Goal: Task Accomplishment & Management: Manage account settings

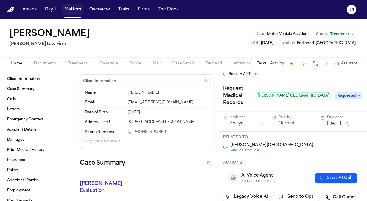
click at [73, 8] on button "Matters" at bounding box center [72, 9] width 21 height 11
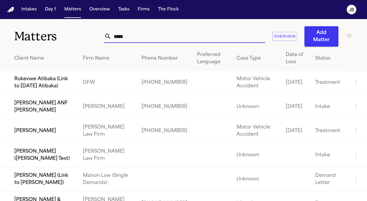
drag, startPoint x: 82, startPoint y: 35, endPoint x: 73, endPoint y: 38, distance: 9.0
click at [73, 38] on div "Matters ***** Overview Add Matter" at bounding box center [183, 32] width 367 height 27
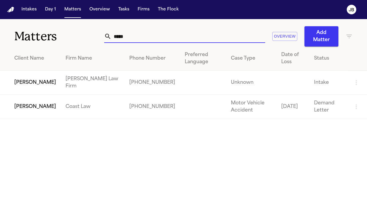
type input "*****"
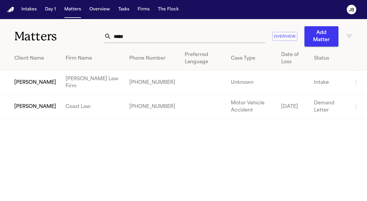
click at [22, 83] on td "[PERSON_NAME]" at bounding box center [30, 83] width 61 height 24
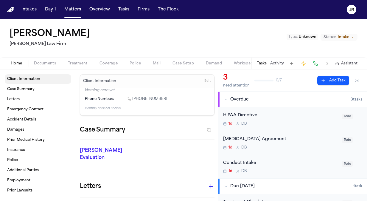
click at [36, 77] on span "Client Information" at bounding box center [23, 79] width 33 height 5
click at [32, 89] on span "Case Summary" at bounding box center [20, 89] width 27 height 5
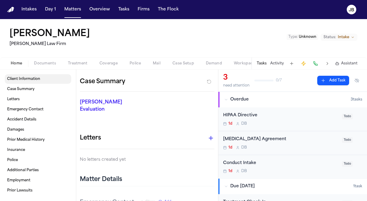
click at [34, 77] on span "Client Information" at bounding box center [23, 79] width 33 height 5
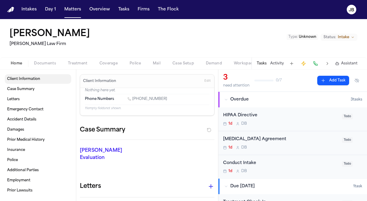
click at [43, 79] on link "Client Information" at bounding box center [38, 79] width 66 height 10
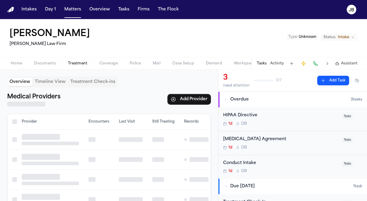
click at [83, 62] on span "Treatment" at bounding box center [78, 63] width 20 height 5
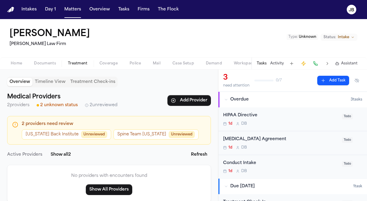
scroll to position [7, 0]
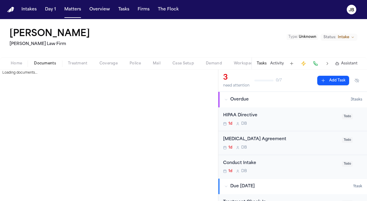
click at [44, 61] on span "Documents" at bounding box center [45, 63] width 22 height 5
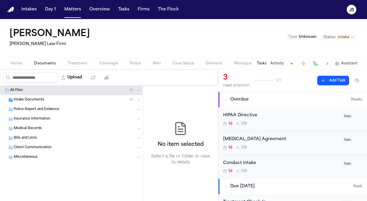
click at [24, 61] on button "Home" at bounding box center [16, 63] width 23 height 7
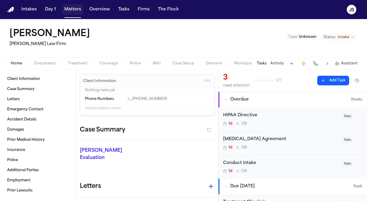
click at [74, 10] on button "Matters" at bounding box center [72, 9] width 21 height 11
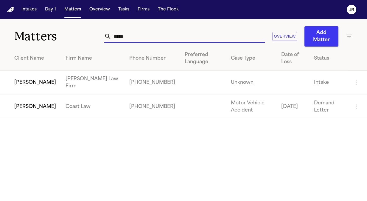
drag, startPoint x: 139, startPoint y: 37, endPoint x: 73, endPoint y: 39, distance: 65.9
click at [73, 39] on div "Matters ***** Overview Add Matter" at bounding box center [183, 32] width 367 height 27
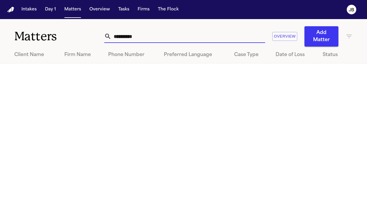
type input "**********"
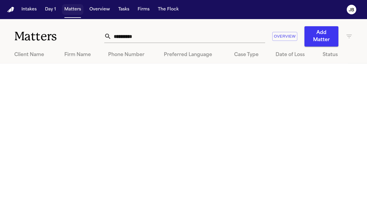
click at [69, 10] on button "Matters" at bounding box center [72, 9] width 21 height 11
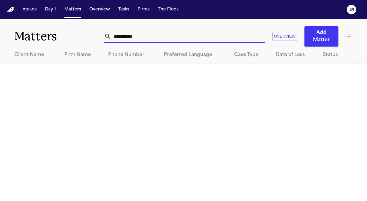
drag, startPoint x: 140, startPoint y: 35, endPoint x: 76, endPoint y: 24, distance: 65.0
click at [76, 24] on div "**********" at bounding box center [183, 32] width 367 height 27
type input "**********"
click at [77, 8] on button "Matters" at bounding box center [72, 9] width 21 height 11
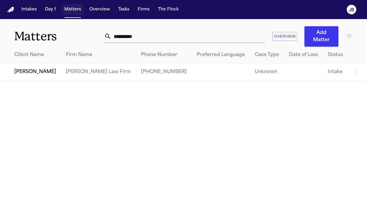
click at [77, 8] on button "Matters" at bounding box center [72, 9] width 21 height 11
click at [25, 74] on td "Amber Parker" at bounding box center [30, 71] width 61 height 17
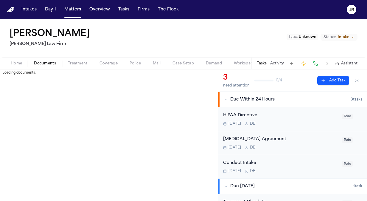
click at [51, 61] on span "Documents" at bounding box center [45, 63] width 22 height 5
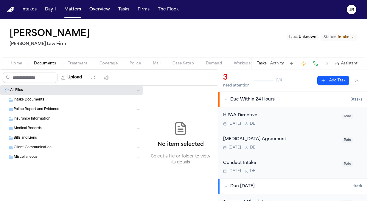
click at [45, 102] on div "Intake Documents" at bounding box center [78, 99] width 128 height 5
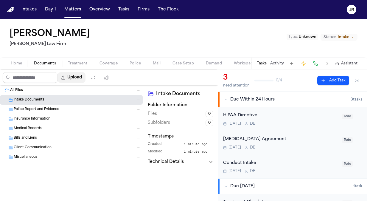
click at [79, 77] on button "Upload" at bounding box center [72, 77] width 28 height 11
select select "**********"
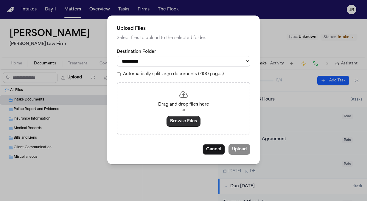
click at [189, 124] on button "Browse Files" at bounding box center [184, 121] width 34 height 11
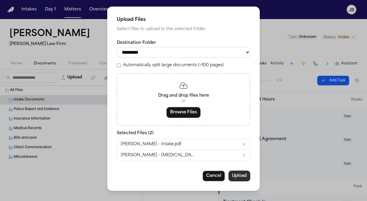
click at [244, 176] on button "Upload" at bounding box center [240, 175] width 22 height 11
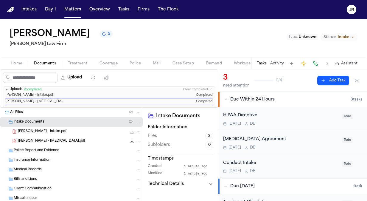
click at [18, 63] on span "Home" at bounding box center [16, 63] width 11 height 5
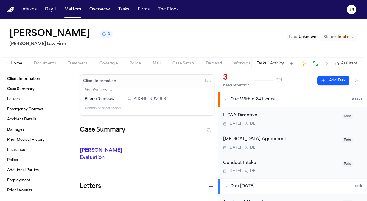
click at [204, 80] on span "Edit" at bounding box center [207, 81] width 6 height 4
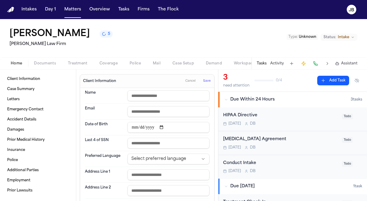
click at [151, 91] on input "text" at bounding box center [169, 95] width 82 height 11
type input "*"
type input "**********"
paste input "**********"
type input "**********"
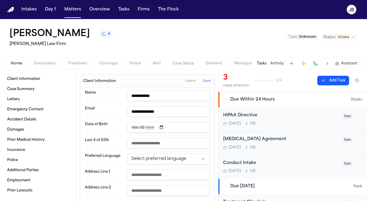
drag, startPoint x: 175, startPoint y: 109, endPoint x: 73, endPoint y: 99, distance: 102.1
click at [73, 99] on div "**********" at bounding box center [183, 134] width 367 height 131
click at [116, 172] on dt "Address Line 1" at bounding box center [104, 174] width 39 height 11
click at [138, 173] on input "text" at bounding box center [169, 174] width 82 height 11
paste input "**********"
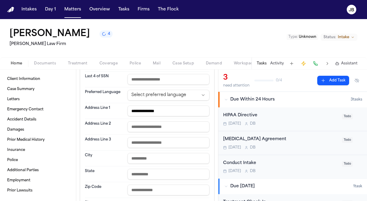
scroll to position [65, 0]
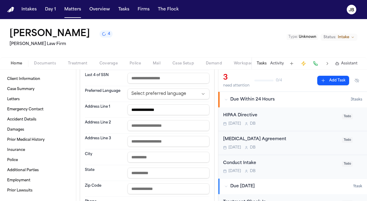
type input "**********"
click at [143, 123] on input "text" at bounding box center [169, 125] width 82 height 11
click at [136, 156] on input "text" at bounding box center [169, 157] width 82 height 11
type input "********"
type input "**"
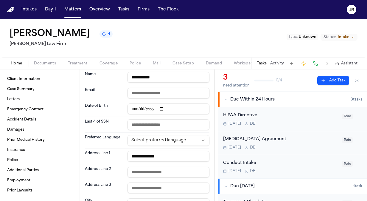
scroll to position [13, 0]
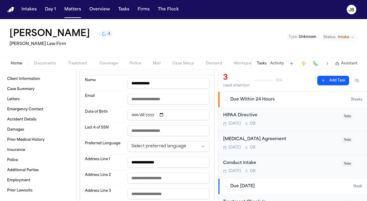
type input "*****"
click at [172, 144] on html "**********" at bounding box center [183, 100] width 367 height 201
click at [172, 96] on input "email" at bounding box center [169, 99] width 82 height 11
paste input "**********"
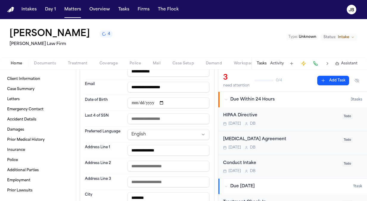
scroll to position [0, 0]
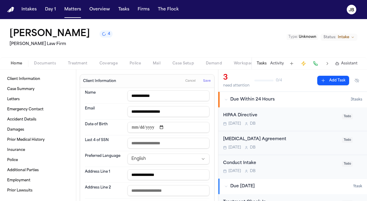
type input "**********"
click at [203, 81] on span "Save" at bounding box center [206, 81] width 7 height 4
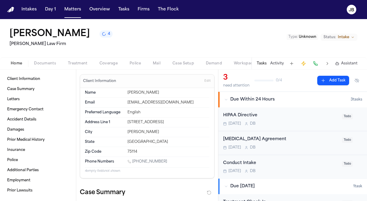
click at [39, 35] on h1 "Amber Parker" at bounding box center [50, 34] width 80 height 11
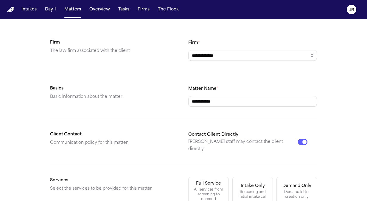
scroll to position [39, 0]
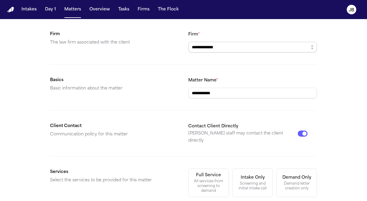
click at [226, 47] on input "**********" at bounding box center [252, 47] width 129 height 11
click at [311, 49] on icon "button" at bounding box center [312, 47] width 5 height 5
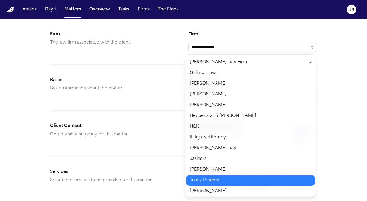
scroll to position [0, 0]
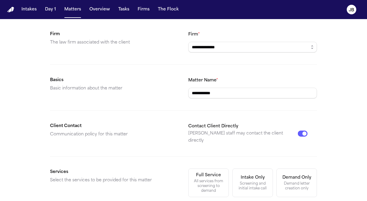
drag, startPoint x: 233, startPoint y: 43, endPoint x: 140, endPoint y: 67, distance: 96.0
click at [140, 67] on form "**********" at bounding box center [183, 165] width 267 height 327
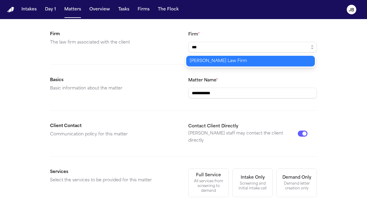
type input "**********"
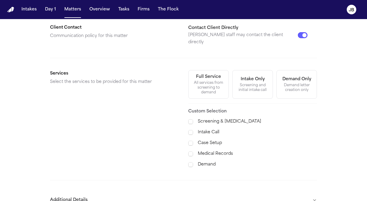
scroll to position [139, 0]
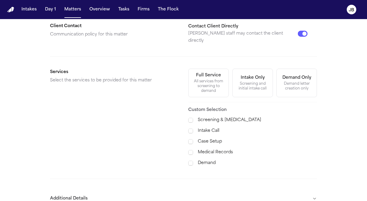
click at [204, 79] on div "All services from screening to demand" at bounding box center [208, 86] width 33 height 14
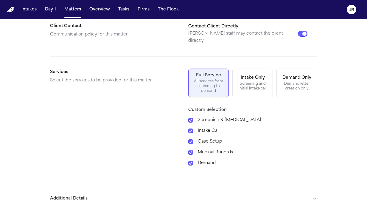
scroll to position [166, 0]
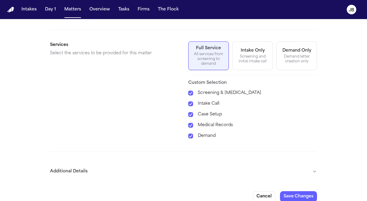
click at [313, 164] on button "Additional Details" at bounding box center [183, 171] width 267 height 15
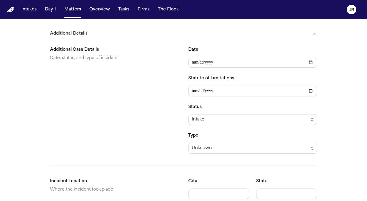
scroll to position [304, 0]
click at [192, 56] on input "Date" at bounding box center [252, 61] width 129 height 11
type input "**********"
click at [229, 144] on div "Unknown" at bounding box center [250, 147] width 117 height 7
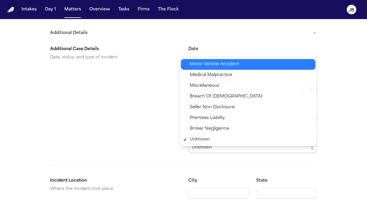
click at [228, 61] on span "Motor Vehicle Accident" at bounding box center [214, 64] width 49 height 7
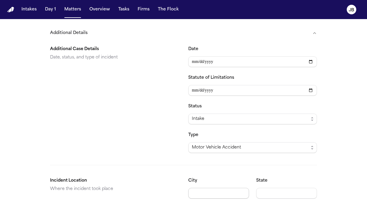
click at [221, 188] on input "City" at bounding box center [218, 193] width 61 height 11
type input "**********"
type input "**"
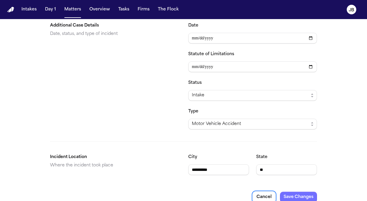
click at [303, 192] on button "Save Changes" at bounding box center [298, 197] width 37 height 11
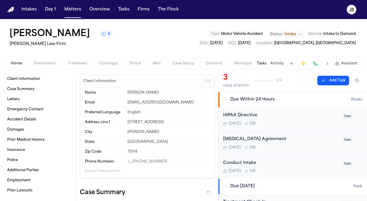
click at [205, 80] on span "Edit" at bounding box center [207, 81] width 6 height 4
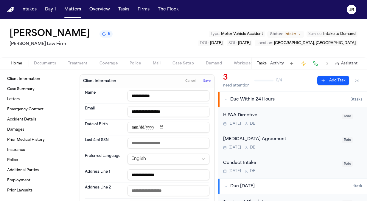
click at [131, 126] on input "date" at bounding box center [169, 127] width 82 height 11
type input "**********"
click at [203, 82] on span "Save" at bounding box center [206, 81] width 7 height 4
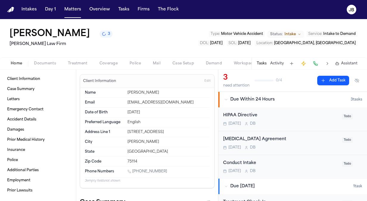
click at [287, 141] on div "[MEDICAL_DATA] Agreement" at bounding box center [280, 139] width 115 height 7
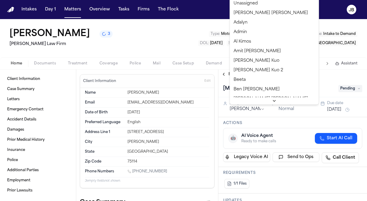
click at [249, 109] on html "Intakes Day 1 Matters Overview Tasks Firms The Flock JB Amber Parker 3 Ruy Mire…" at bounding box center [183, 100] width 367 height 201
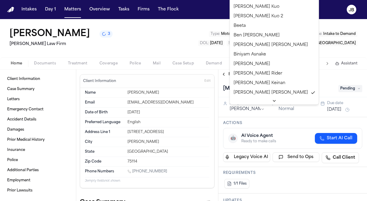
scroll to position [137, 0]
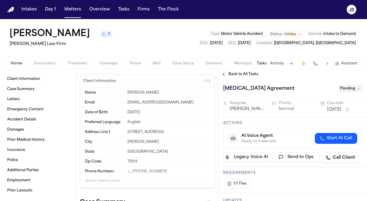
click at [208, 49] on html "Intakes Day 1 Matters Overview Tasks Firms The Flock JB Amber Parker 3 Ruy Mire…" at bounding box center [183, 100] width 367 height 201
click at [255, 110] on html "Intakes Day 1 Matters Overview Tasks Firms The Flock JB Amber Parker 3 Ruy Mire…" at bounding box center [183, 100] width 367 height 201
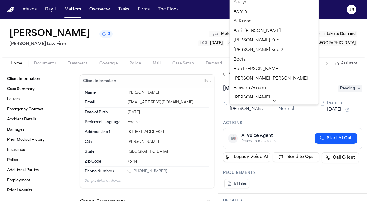
scroll to position [0, 0]
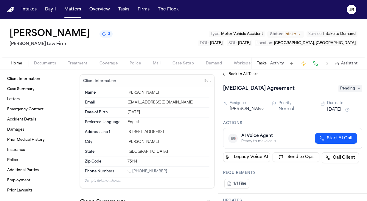
click at [357, 84] on div "Retainer Agreement Pending" at bounding box center [292, 89] width 139 height 10
click at [352, 90] on span "Pending" at bounding box center [350, 88] width 24 height 7
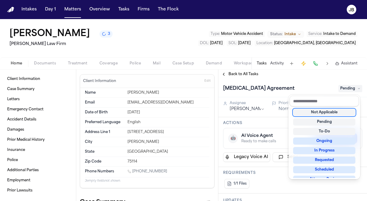
click at [352, 90] on span "Pending" at bounding box center [350, 88] width 24 height 7
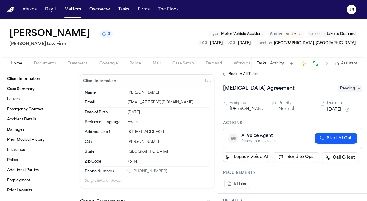
click at [352, 90] on span "Pending" at bounding box center [350, 88] width 24 height 7
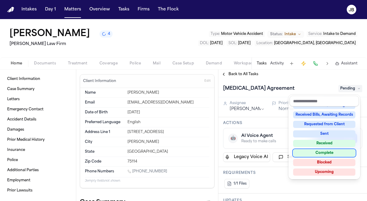
click at [336, 152] on div "Complete" at bounding box center [324, 152] width 62 height 7
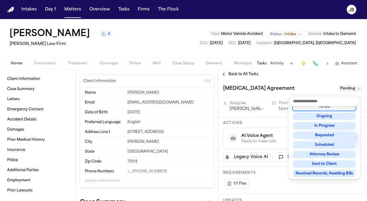
scroll to position [21, 0]
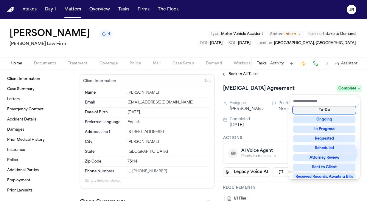
click at [307, 78] on div "Back to All Tasks Retainer Agreement Complete Assignee Jessica Barrett Priority…" at bounding box center [292, 134] width 149 height 131
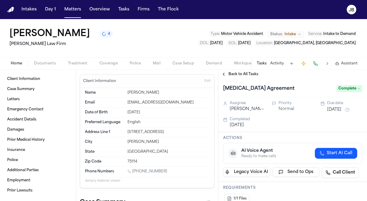
click at [237, 75] on span "Back to All Tasks" at bounding box center [244, 74] width 30 height 5
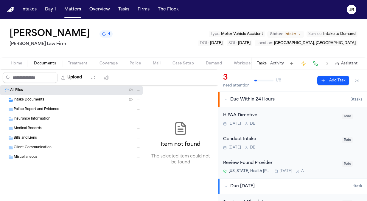
click at [46, 61] on span "Documents" at bounding box center [45, 63] width 22 height 5
click at [87, 61] on span "Treatment" at bounding box center [78, 63] width 20 height 5
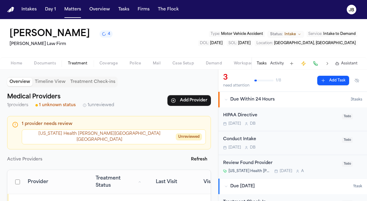
click at [15, 61] on span "Home" at bounding box center [16, 63] width 11 height 5
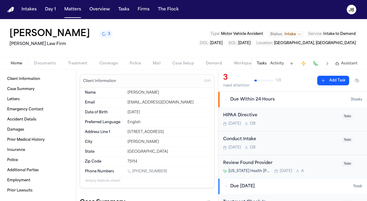
click at [204, 80] on span "Edit" at bounding box center [207, 81] width 6 height 4
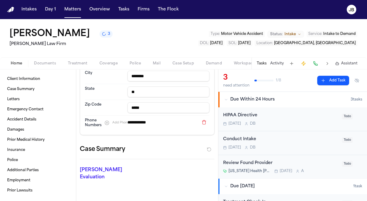
scroll to position [149, 0]
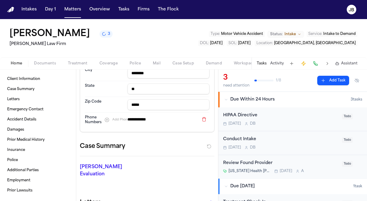
click at [138, 117] on input "**********" at bounding box center [163, 119] width 71 height 8
click at [201, 119] on button at bounding box center [204, 119] width 11 height 7
click at [108, 118] on button "Add Phone" at bounding box center [117, 119] width 30 height 7
click at [154, 117] on input at bounding box center [163, 119] width 71 height 8
paste input "**********"
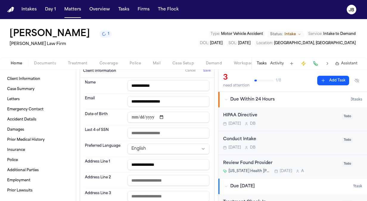
scroll to position [0, 0]
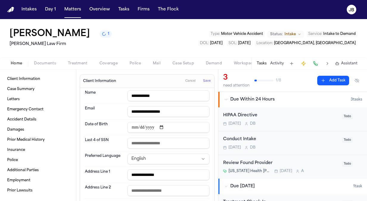
type input "**********"
click at [203, 80] on span "Save" at bounding box center [206, 81] width 7 height 4
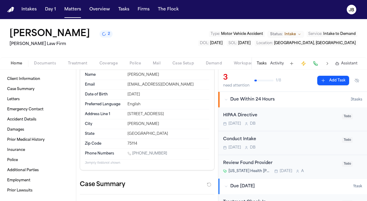
scroll to position [15, 0]
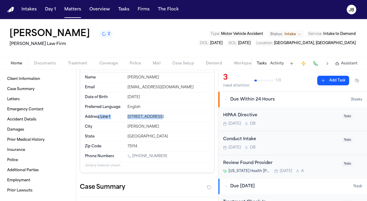
drag, startPoint x: 144, startPoint y: 116, endPoint x: 98, endPoint y: 111, distance: 47.0
click at [98, 112] on div "Address Line 1 633 Comal Drive" at bounding box center [147, 117] width 125 height 10
click at [156, 112] on div "Address Line 1 633 Comal Drive" at bounding box center [147, 117] width 125 height 10
drag, startPoint x: 162, startPoint y: 116, endPoint x: 125, endPoint y: 118, distance: 37.0
click at [125, 118] on div "Address Line 1 633 Comal Drive" at bounding box center [147, 117] width 125 height 10
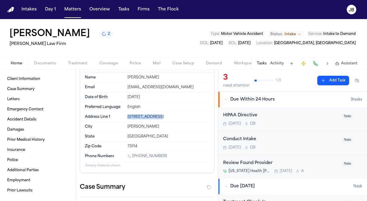
copy div "633 Comal Drive"
click at [162, 113] on div "Address Line 1 633 Comal Drive" at bounding box center [147, 117] width 125 height 10
drag, startPoint x: 161, startPoint y: 117, endPoint x: 120, endPoint y: 117, distance: 40.5
click at [120, 117] on div "Address Line 1 633 Comal Drive" at bounding box center [147, 117] width 125 height 10
copy div "633 Comal Drive"
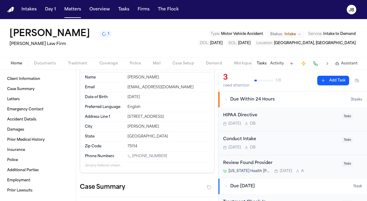
click at [154, 95] on div "Jun 12, 1984" at bounding box center [169, 97] width 82 height 5
drag, startPoint x: 165, startPoint y: 154, endPoint x: 133, endPoint y: 156, distance: 31.9
click at [133, 156] on div "1 (214) 957-8796" at bounding box center [169, 157] width 82 height 6
copy link "(214) 957-8796"
click at [323, 32] on button "Service : Intake to Demand" at bounding box center [332, 34] width 51 height 6
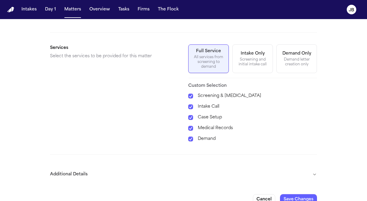
scroll to position [164, 0]
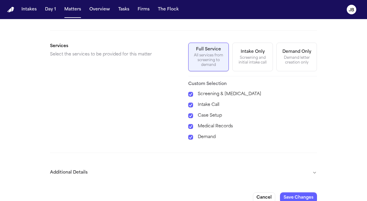
click at [315, 167] on div "**********" at bounding box center [183, 32] width 367 height 355
click at [313, 166] on button "Additional Details" at bounding box center [183, 172] width 267 height 15
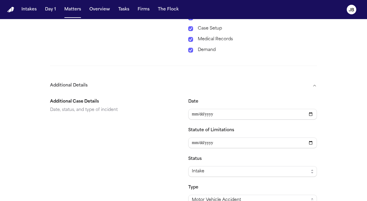
scroll to position [273, 0]
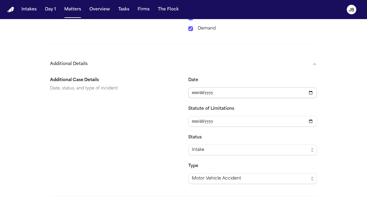
click at [225, 87] on input "**********" at bounding box center [252, 92] width 129 height 11
click at [224, 116] on input "**********" at bounding box center [252, 121] width 129 height 11
click at [212, 116] on input "**********" at bounding box center [252, 121] width 129 height 11
type input "**********"
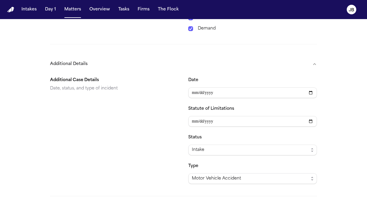
scroll to position [327, 0]
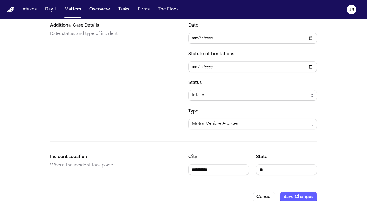
click at [308, 192] on button "Save Changes" at bounding box center [298, 197] width 37 height 11
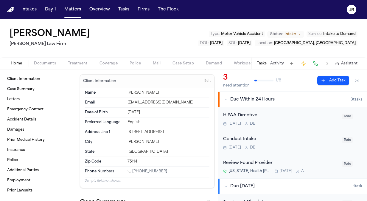
click at [76, 61] on span "Treatment" at bounding box center [78, 63] width 20 height 5
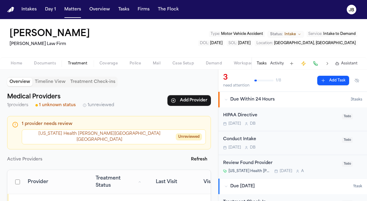
click at [46, 61] on span "Documents" at bounding box center [45, 63] width 22 height 5
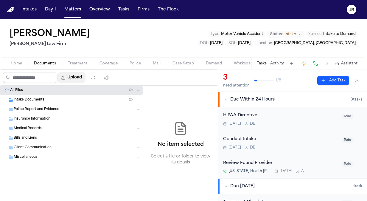
click at [81, 76] on button "Upload" at bounding box center [72, 77] width 28 height 11
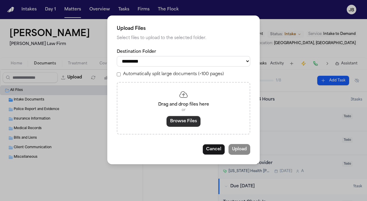
click at [187, 126] on button "Browse Files" at bounding box center [184, 121] width 34 height 11
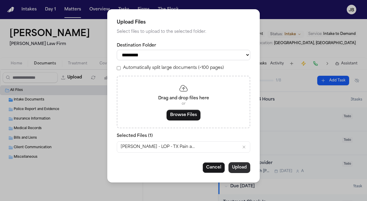
click at [244, 172] on button "Upload" at bounding box center [240, 167] width 22 height 11
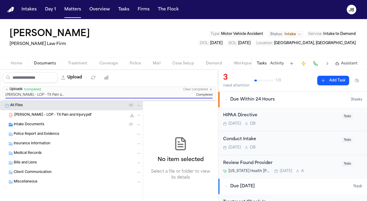
click at [278, 62] on button "Activity" at bounding box center [277, 63] width 14 height 5
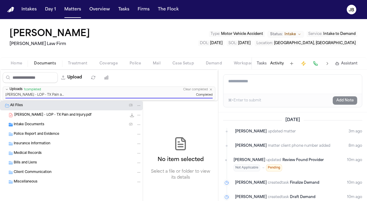
click at [269, 87] on textarea "Add a note to this matter" at bounding box center [292, 83] width 139 height 19
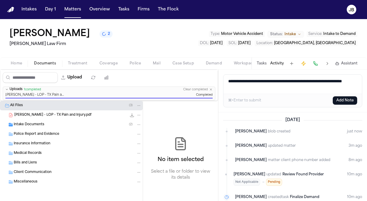
drag, startPoint x: 257, startPoint y: 91, endPoint x: 222, endPoint y: 90, distance: 34.9
click at [222, 90] on div "**********" at bounding box center [292, 90] width 149 height 43
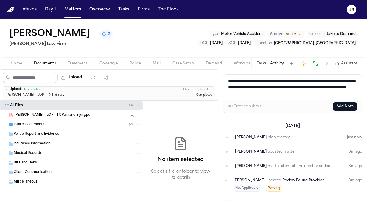
type textarea "**********"
click at [352, 106] on button "Add Note" at bounding box center [345, 106] width 24 height 8
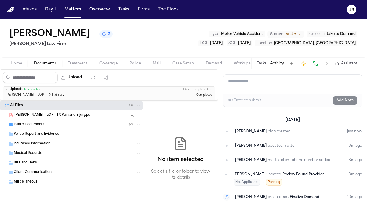
click at [18, 61] on span "Home" at bounding box center [16, 63] width 11 height 5
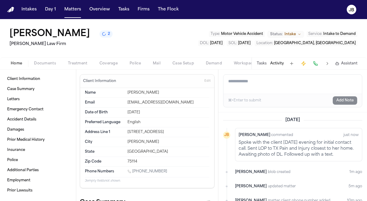
drag, startPoint x: 164, startPoint y: 170, endPoint x: 119, endPoint y: 175, distance: 44.7
click at [119, 175] on div "Phone Numbers 1 (214) 957-8796" at bounding box center [147, 172] width 125 height 10
copy div "1 (214) 957-8796"
drag, startPoint x: 161, startPoint y: 132, endPoint x: 108, endPoint y: 129, distance: 53.1
click at [108, 129] on div "Address Line 1 633 Comal Drive" at bounding box center [147, 132] width 125 height 10
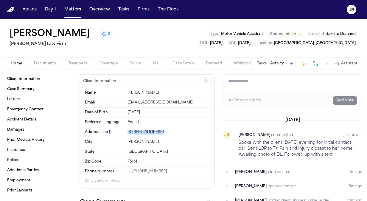
copy div "1 633 Comal Drive"
click at [46, 61] on span "Documents" at bounding box center [45, 63] width 22 height 5
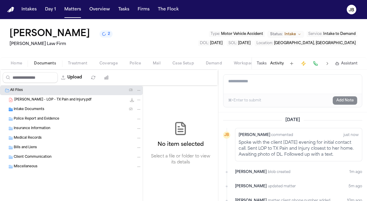
click at [48, 98] on span "A.Parker - LOP - TX Pain and Injury.pdf" at bounding box center [52, 99] width 77 height 5
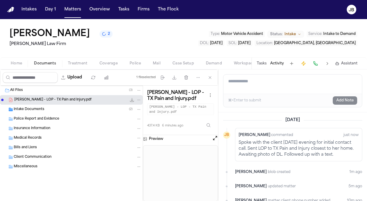
click at [214, 136] on button "Open preview" at bounding box center [215, 138] width 6 height 6
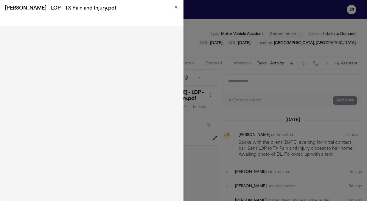
click at [175, 11] on h2 "A.Parker - LOP - TX Pain and Injury.pdf" at bounding box center [92, 8] width 174 height 7
click at [178, 5] on div "A.Parker - LOP - TX Pain and Injury.pdf" at bounding box center [91, 8] width 183 height 17
click at [174, 7] on icon "button" at bounding box center [176, 7] width 5 height 5
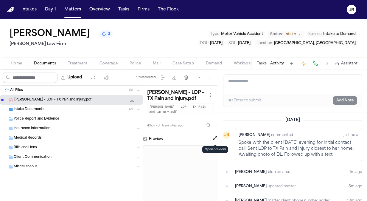
click at [289, 32] on span "Intake" at bounding box center [290, 34] width 11 height 5
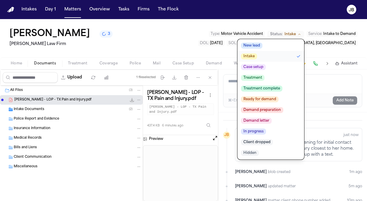
click at [262, 68] on span "Case setup" at bounding box center [253, 67] width 25 height 6
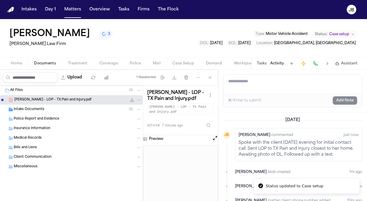
click at [164, 45] on div "Amber Parker 3 Ruy Mireles Law Firm Type : Motor Vehicle Accident Status: Case …" at bounding box center [183, 38] width 367 height 38
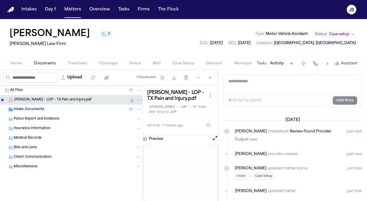
click at [215, 137] on button "Open preview" at bounding box center [215, 138] width 6 height 6
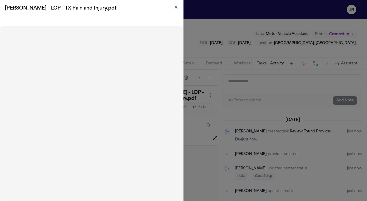
click at [178, 5] on icon "button" at bounding box center [176, 7] width 5 height 5
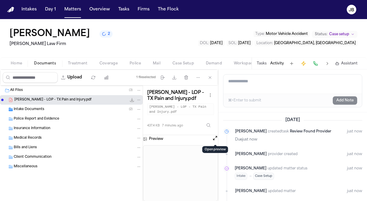
click at [51, 117] on span "Police Report and Evidence" at bounding box center [37, 118] width 46 height 5
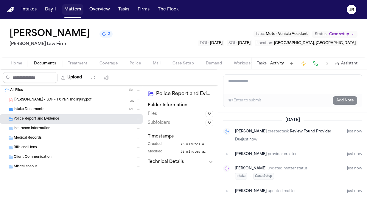
click at [72, 5] on button "Matters" at bounding box center [72, 9] width 21 height 11
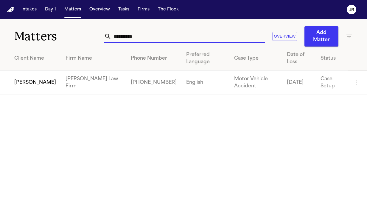
drag, startPoint x: 143, startPoint y: 39, endPoint x: 51, endPoint y: 32, distance: 92.3
click at [51, 32] on div "**********" at bounding box center [183, 32] width 367 height 27
type input "*******"
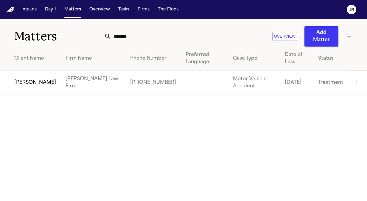
click at [16, 84] on td "Justin Hickman" at bounding box center [30, 83] width 61 height 24
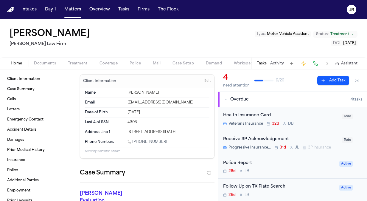
scroll to position [102, 0]
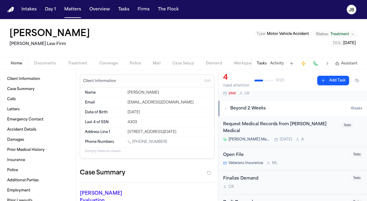
click at [279, 62] on button "Activity" at bounding box center [277, 63] width 14 height 5
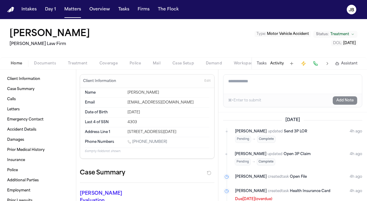
click at [219, 46] on div "Justin Hickman Ruy Mireles Law Firm Type : Motor Vehicle Accident Status: Treat…" at bounding box center [183, 38] width 367 height 38
click at [244, 47] on div "Justin Hickman Ruy Mireles Law Firm Type : Motor Vehicle Accident Status: Treat…" at bounding box center [183, 38] width 367 height 38
click at [102, 61] on span "Coverage" at bounding box center [109, 63] width 18 height 5
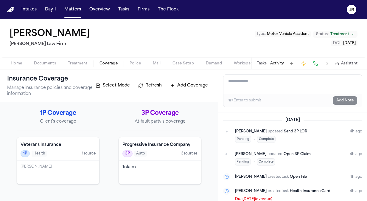
click at [124, 172] on div "1 claim" at bounding box center [160, 173] width 82 height 24
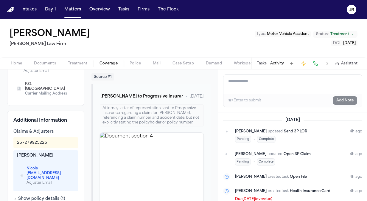
scroll to position [136, 0]
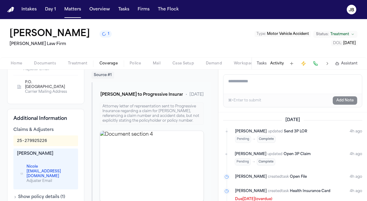
click at [241, 80] on textarea "Add a note to this matter" at bounding box center [292, 83] width 139 height 19
paste textarea "**********"
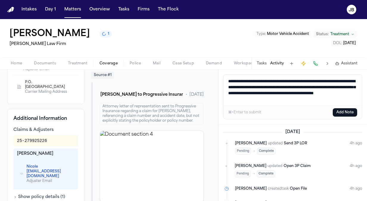
type textarea "**********"
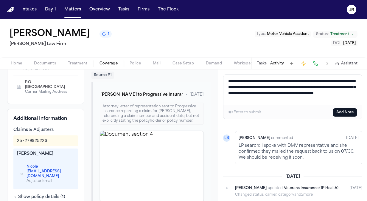
scroll to position [216, 0]
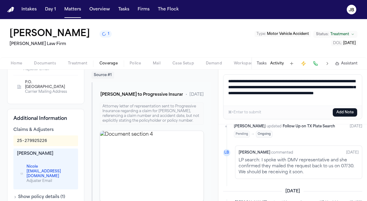
click at [347, 113] on button "Add Note" at bounding box center [345, 112] width 24 height 8
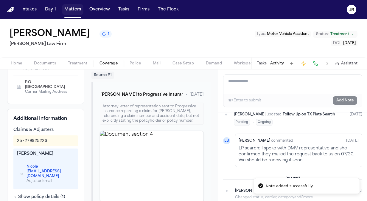
click at [74, 6] on button "Matters" at bounding box center [72, 9] width 21 height 11
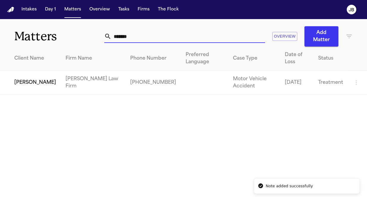
drag, startPoint x: 142, startPoint y: 34, endPoint x: 45, endPoint y: 36, distance: 97.1
click at [45, 36] on div "Matters ******* Overview Add Matter" at bounding box center [183, 32] width 367 height 27
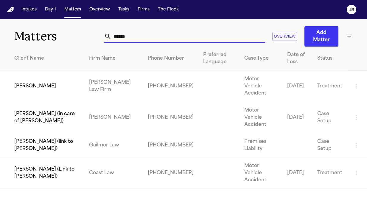
type input "******"
click at [33, 78] on td "Ivy Laynes" at bounding box center [42, 86] width 84 height 31
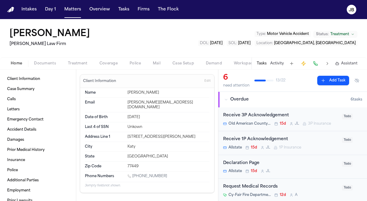
click at [275, 61] on button "Activity" at bounding box center [277, 63] width 14 height 5
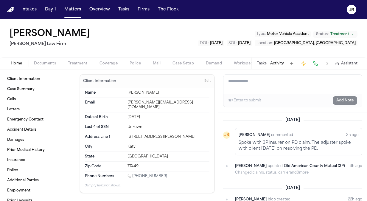
click at [252, 78] on textarea "Add a note to this matter" at bounding box center [292, 83] width 139 height 19
type textarea "*"
click at [75, 12] on button "Matters" at bounding box center [72, 9] width 21 height 11
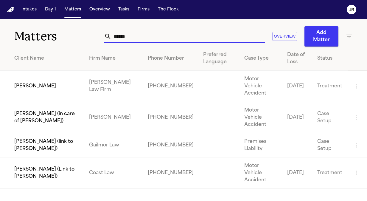
drag, startPoint x: 131, startPoint y: 35, endPoint x: 29, endPoint y: 38, distance: 102.5
click at [29, 38] on div "Matters ****** Overview Add Matter" at bounding box center [183, 32] width 367 height 27
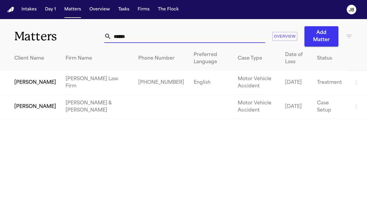
type input "******"
click at [27, 83] on td "Calvin Vernon" at bounding box center [30, 83] width 61 height 24
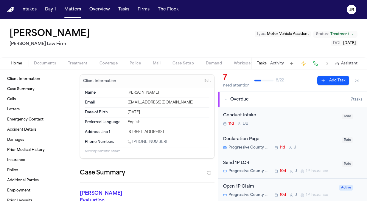
click at [105, 63] on span "Coverage" at bounding box center [109, 63] width 18 height 5
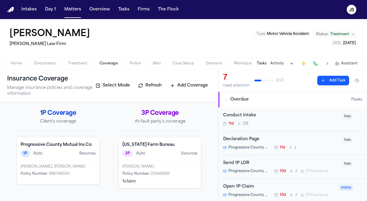
click at [177, 175] on div "Jesus Hector Del Toro Policy Number : 23345689 1 claim" at bounding box center [160, 174] width 82 height 27
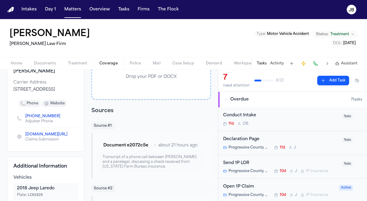
scroll to position [98, 0]
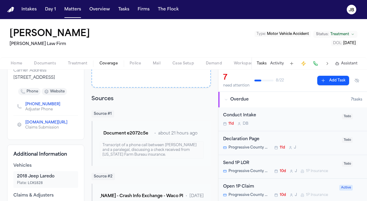
drag, startPoint x: 55, startPoint y: 109, endPoint x: 20, endPoint y: 108, distance: 34.6
click at [20, 108] on div "(512) 393-6433 Adjuster Phone" at bounding box center [41, 106] width 48 height 11
drag, startPoint x: 20, startPoint y: 108, endPoint x: 60, endPoint y: 114, distance: 40.0
click at [60, 114] on div "(512) 393-6433 Adjuster Phone" at bounding box center [45, 106] width 65 height 18
drag, startPoint x: 60, startPoint y: 114, endPoint x: 22, endPoint y: 106, distance: 38.7
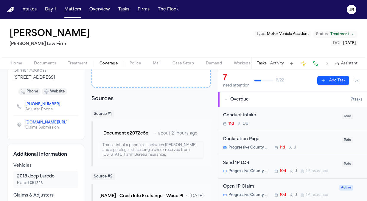
click at [22, 106] on div "(512) 393-6433 Adjuster Phone" at bounding box center [45, 106] width 65 height 18
drag, startPoint x: 23, startPoint y: 107, endPoint x: 52, endPoint y: 111, distance: 28.8
click at [52, 111] on div "(512) 393-6433 Adjuster Phone" at bounding box center [41, 106] width 48 height 11
copy link "(512) 393-6433"
click at [114, 62] on span "Coverage" at bounding box center [109, 63] width 18 height 5
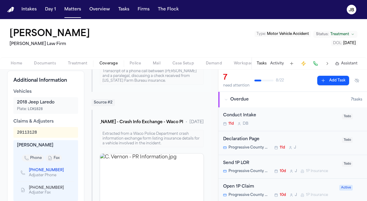
scroll to position [182, 0]
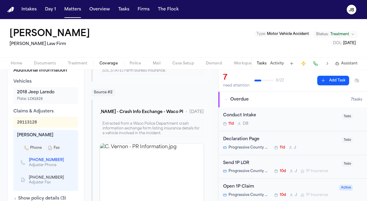
click at [203, 33] on div "Calvin Vernon Ruy Mireles Law Firm Type : Motor Vehicle Accident Status: Treatm…" at bounding box center [183, 38] width 367 height 38
click at [274, 61] on button "Activity" at bounding box center [277, 63] width 14 height 5
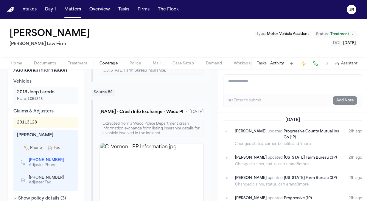
click at [247, 80] on textarea "Add a note to this matter" at bounding box center [292, 83] width 139 height 19
type textarea "*"
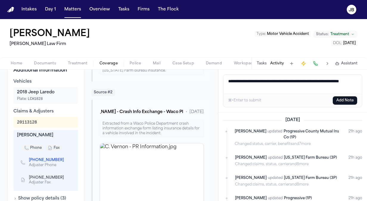
type textarea "**********"
click at [342, 98] on button "Add Note" at bounding box center [345, 100] width 24 height 8
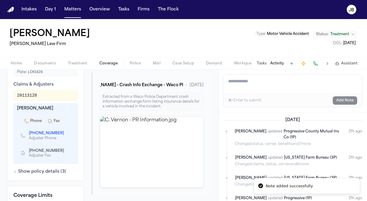
scroll to position [214, 0]
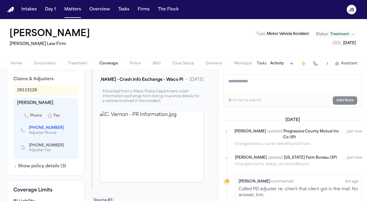
click at [278, 60] on div "Tasks Activity Assistant" at bounding box center [306, 63] width 111 height 12
click at [67, 7] on button "Matters" at bounding box center [72, 9] width 21 height 11
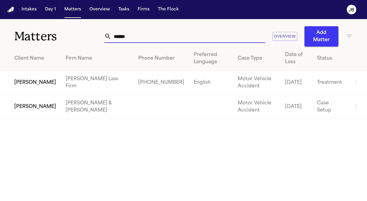
drag, startPoint x: 57, startPoint y: 44, endPoint x: 34, endPoint y: 15, distance: 36.5
click at [32, 45] on div "Matters ****** Overview Add Matter" at bounding box center [183, 32] width 367 height 27
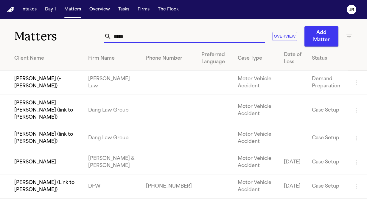
click at [174, 38] on input "*****" at bounding box center [188, 36] width 154 height 13
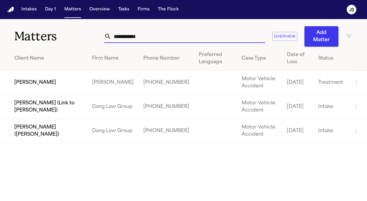
drag, startPoint x: 99, startPoint y: 40, endPoint x: 43, endPoint y: 41, distance: 55.7
click at [43, 41] on div "**********" at bounding box center [183, 32] width 367 height 27
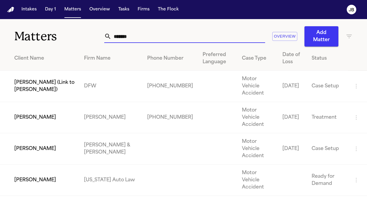
type input "*******"
drag, startPoint x: 133, startPoint y: 40, endPoint x: 54, endPoint y: 31, distance: 78.9
click at [54, 31] on div "Matters ******* Overview Add Matter" at bounding box center [183, 32] width 367 height 27
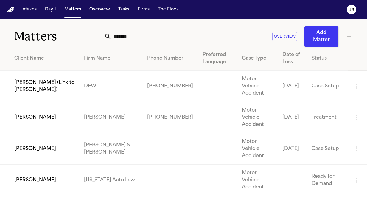
click at [42, 104] on td "Nicolas Sanchez" at bounding box center [39, 117] width 79 height 31
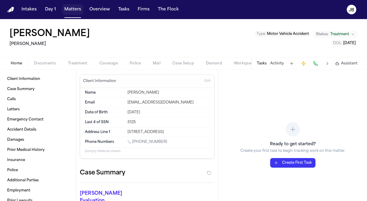
click at [74, 4] on nav "Intakes Day 1 Matters Overview Tasks Firms The Flock JB" at bounding box center [183, 9] width 367 height 19
click at [74, 9] on button "Matters" at bounding box center [72, 9] width 21 height 11
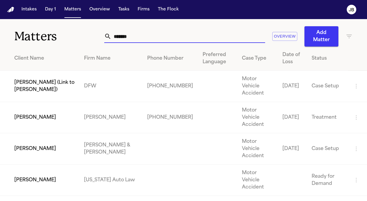
drag, startPoint x: 127, startPoint y: 38, endPoint x: 97, endPoint y: 32, distance: 30.4
click at [97, 32] on div "Matters ******* Overview Add Matter" at bounding box center [183, 32] width 367 height 27
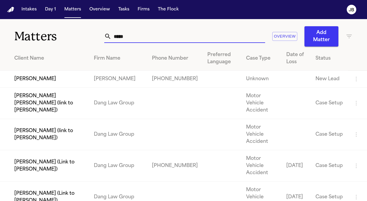
type input "*****"
click at [28, 77] on td "Daniel Cable" at bounding box center [44, 79] width 89 height 17
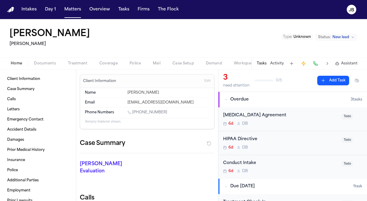
click at [50, 61] on span "Documents" at bounding box center [45, 63] width 22 height 5
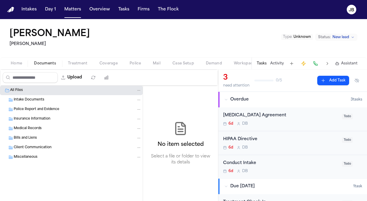
click at [34, 99] on span "Intake Documents" at bounding box center [29, 99] width 31 height 5
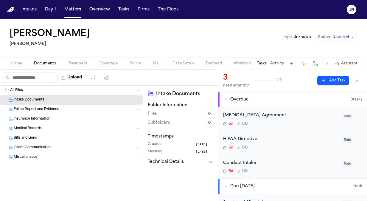
click at [34, 105] on div "Police Report and Evidence" at bounding box center [71, 110] width 143 height 10
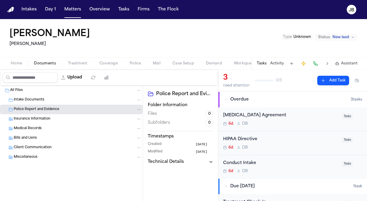
click at [44, 97] on div "Intake Documents" at bounding box center [78, 99] width 128 height 5
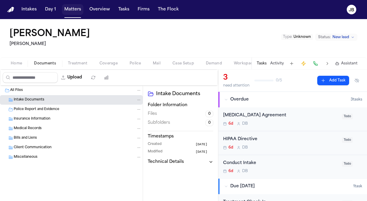
click at [76, 12] on button "Matters" at bounding box center [72, 9] width 21 height 11
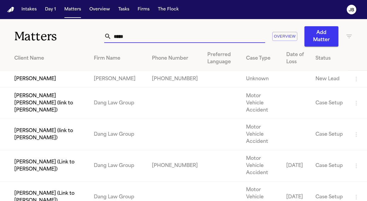
drag, startPoint x: 133, startPoint y: 42, endPoint x: 86, endPoint y: 42, distance: 47.4
click at [86, 42] on div "Matters ***** Overview Add Matter" at bounding box center [183, 32] width 367 height 27
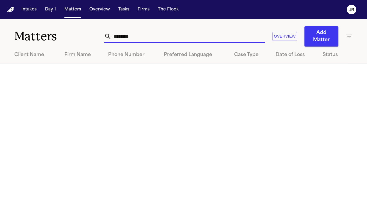
drag, startPoint x: 137, startPoint y: 35, endPoint x: 46, endPoint y: 35, distance: 91.2
click at [46, 35] on div "Matters ******** Overview Add Matter" at bounding box center [183, 32] width 367 height 27
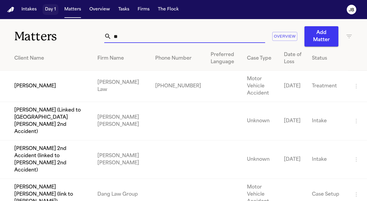
type input "*"
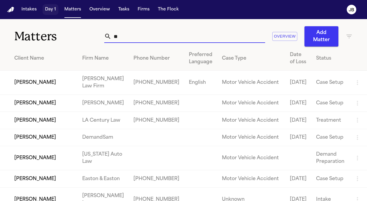
type input "*"
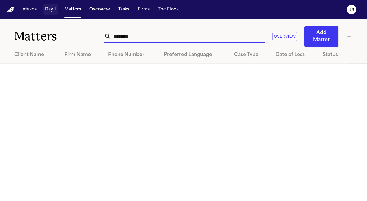
type input "********"
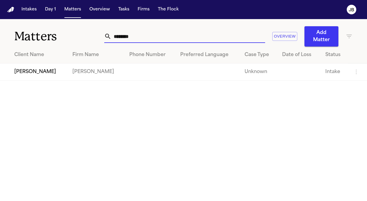
drag, startPoint x: 153, startPoint y: 38, endPoint x: 19, endPoint y: 35, distance: 134.4
click at [19, 35] on div "Matters ******** Overview Add Matter" at bounding box center [183, 32] width 367 height 27
click at [27, 73] on td "James Johnson" at bounding box center [34, 71] width 68 height 17
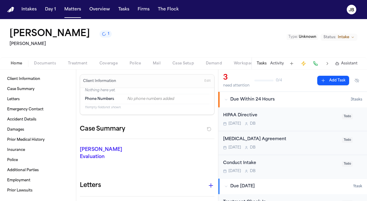
click at [46, 61] on span "Documents" at bounding box center [45, 63] width 22 height 5
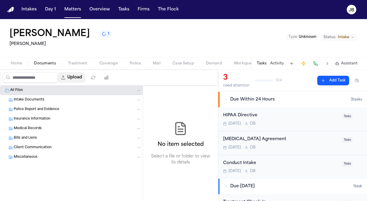
click at [74, 77] on button "Upload" at bounding box center [72, 77] width 28 height 11
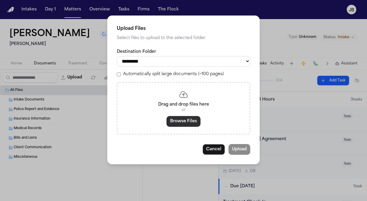
click at [176, 117] on button "Browse Files" at bounding box center [184, 121] width 34 height 11
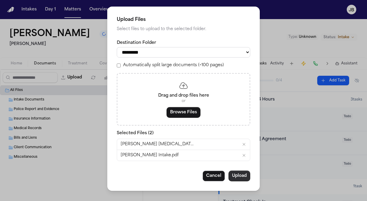
click at [246, 175] on button "Upload" at bounding box center [240, 175] width 22 height 11
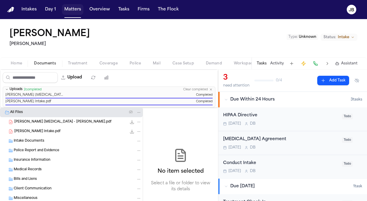
click at [74, 13] on button "Matters" at bounding box center [72, 9] width 21 height 11
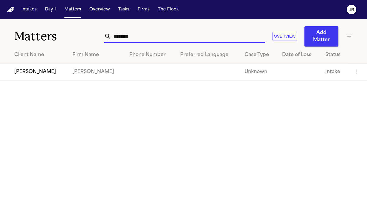
drag, startPoint x: 71, startPoint y: 35, endPoint x: 41, endPoint y: 32, distance: 30.5
click at [41, 32] on div "Matters ******** Overview Add Matter" at bounding box center [183, 32] width 367 height 27
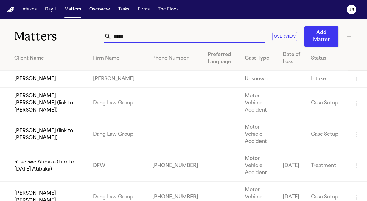
type input "*****"
click at [37, 86] on td "Tonia Johnson" at bounding box center [44, 79] width 88 height 17
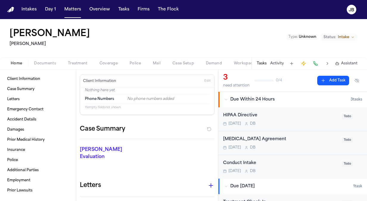
click at [43, 56] on div "Tonia Johnson Hecht Type : Unknown Status: Intake" at bounding box center [183, 38] width 367 height 38
click at [42, 66] on span "button" at bounding box center [44, 66] width 29 height 1
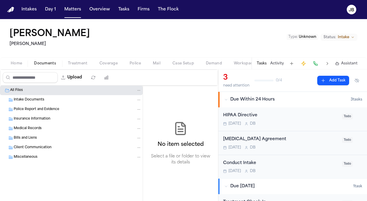
click at [83, 83] on div "Upload" at bounding box center [57, 77] width 114 height 15
click at [84, 79] on button "Upload" at bounding box center [72, 77] width 28 height 11
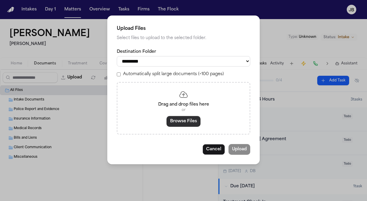
click at [181, 121] on button "Browse Files" at bounding box center [184, 121] width 34 height 11
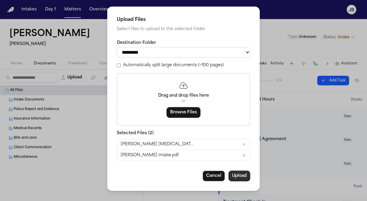
click at [238, 175] on button "Upload" at bounding box center [240, 175] width 22 height 11
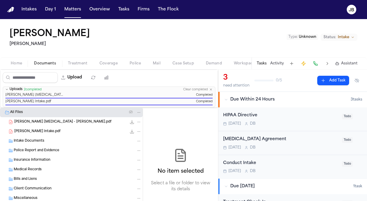
click at [49, 61] on span "Documents" at bounding box center [45, 63] width 22 height 5
click at [73, 130] on div "T. Johnson - Zinda Intake.pdf 458.1 KB • PDF" at bounding box center [77, 131] width 127 height 6
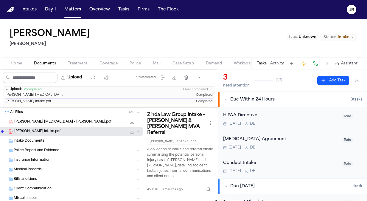
click at [215, 199] on button "Open preview" at bounding box center [215, 202] width 6 height 6
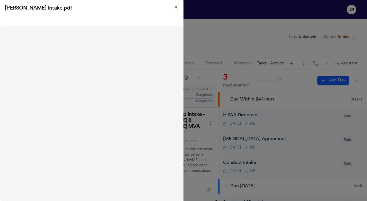
click at [175, 6] on icon "button" at bounding box center [176, 7] width 2 height 2
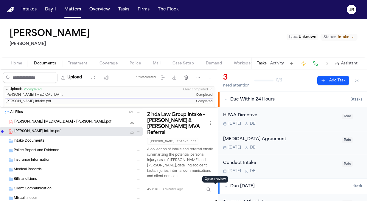
click at [82, 61] on span "Treatment" at bounding box center [78, 63] width 20 height 5
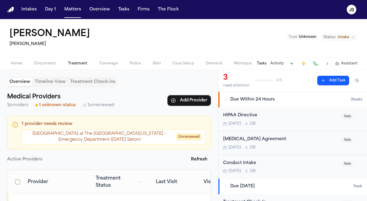
click at [18, 61] on span "Home" at bounding box center [16, 63] width 11 height 5
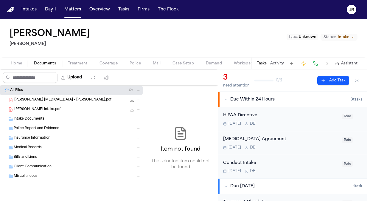
click at [38, 61] on span "Documents" at bounding box center [45, 63] width 22 height 5
click at [14, 56] on div "Tonia Johnson Hecht Type : Unknown Status: Intake" at bounding box center [183, 38] width 367 height 38
click at [15, 61] on span "Home" at bounding box center [16, 63] width 11 height 5
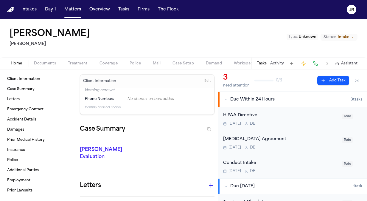
click at [45, 61] on span "Documents" at bounding box center [45, 63] width 22 height 5
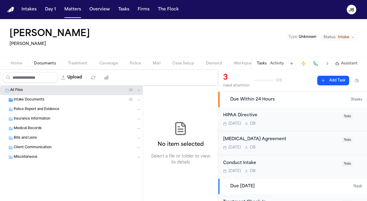
click at [66, 99] on div "Intake Documents ( 2 )" at bounding box center [78, 99] width 128 height 5
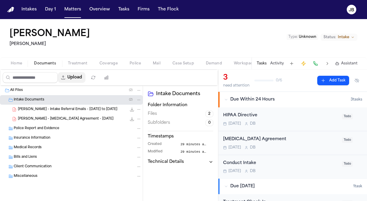
click at [75, 75] on button "Upload" at bounding box center [72, 77] width 28 height 11
select select "**********"
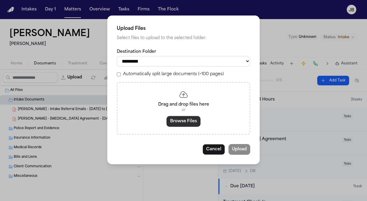
click at [185, 120] on button "Browse Files" at bounding box center [184, 121] width 34 height 11
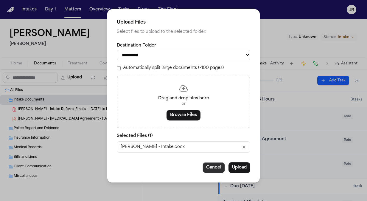
click at [216, 167] on button "Cancel" at bounding box center [214, 167] width 22 height 11
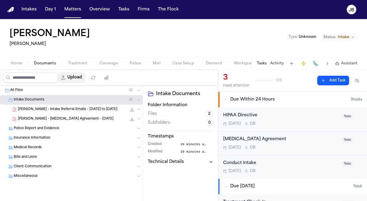
click at [78, 79] on button "Upload" at bounding box center [72, 77] width 28 height 11
select select "**********"
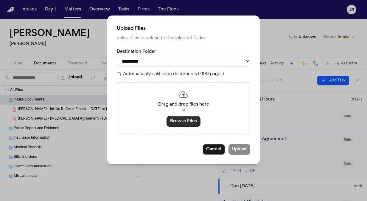
click at [183, 124] on button "Browse Files" at bounding box center [184, 121] width 34 height 11
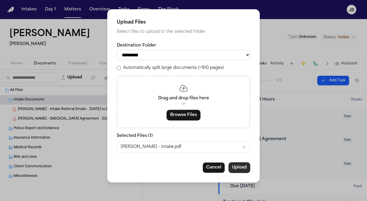
click at [244, 164] on button "Upload" at bounding box center [240, 167] width 22 height 11
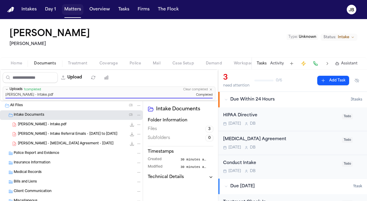
click at [70, 11] on button "Matters" at bounding box center [72, 9] width 21 height 11
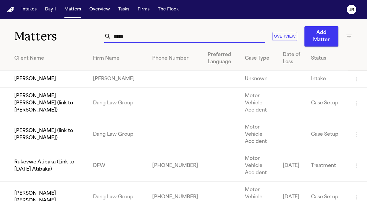
drag, startPoint x: 132, startPoint y: 38, endPoint x: 86, endPoint y: 32, distance: 46.3
click at [86, 32] on div "Matters ***** Overview Add Matter" at bounding box center [183, 32] width 367 height 27
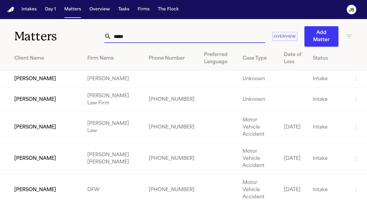
type input "*****"
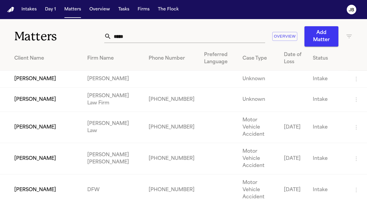
click at [41, 77] on td "James Johnson" at bounding box center [41, 79] width 83 height 17
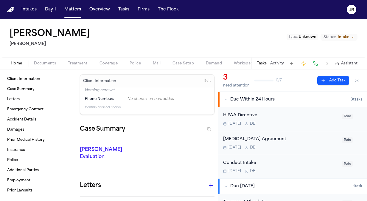
click at [55, 61] on span "Documents" at bounding box center [45, 63] width 22 height 5
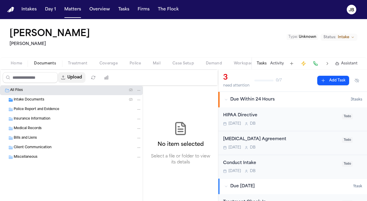
click at [86, 76] on button "Upload" at bounding box center [72, 77] width 28 height 11
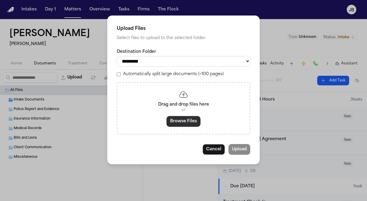
click at [180, 117] on button "Browse Files" at bounding box center [184, 121] width 34 height 11
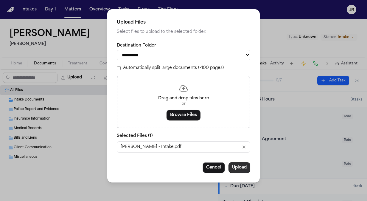
click at [241, 167] on button "Upload" at bounding box center [240, 167] width 22 height 11
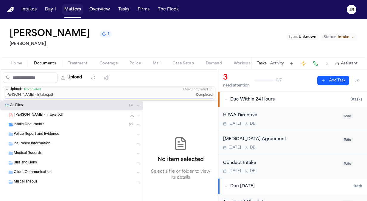
click at [72, 9] on button "Matters" at bounding box center [72, 9] width 21 height 11
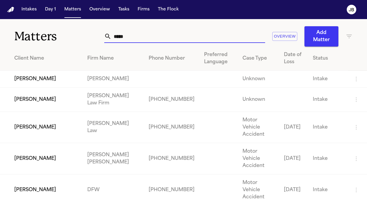
drag, startPoint x: 55, startPoint y: 31, endPoint x: 50, endPoint y: 31, distance: 5.4
click at [50, 31] on div "Matters ***** Overview Add Matter" at bounding box center [183, 32] width 367 height 27
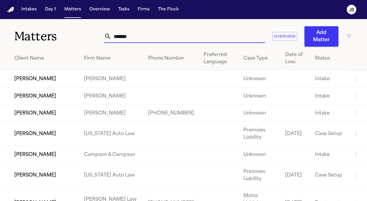
type input "*******"
click at [24, 94] on td "Tonia Johnson" at bounding box center [39, 96] width 79 height 17
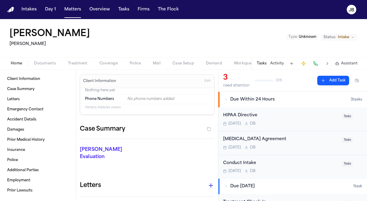
click at [347, 36] on span "Intake" at bounding box center [343, 37] width 11 height 5
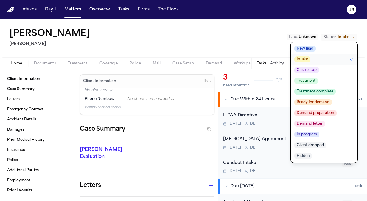
click at [315, 72] on span "Case setup" at bounding box center [306, 70] width 25 height 6
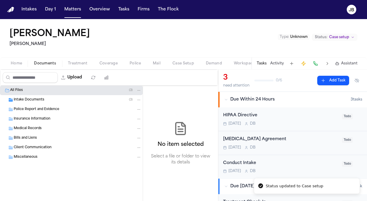
click at [51, 61] on span "Documents" at bounding box center [45, 63] width 22 height 5
click at [48, 98] on div "Intake Documents ( 3 )" at bounding box center [78, 99] width 128 height 5
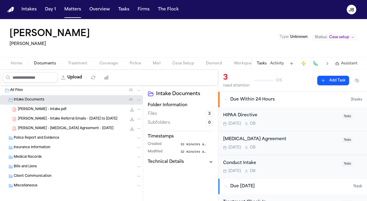
click at [56, 108] on div "T. Johnson - Intake.pdf 572.4 KB • PDF" at bounding box center [80, 109] width 124 height 6
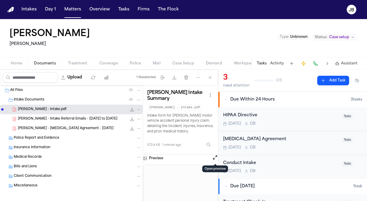
click at [214, 156] on button "Open preview" at bounding box center [215, 157] width 6 height 6
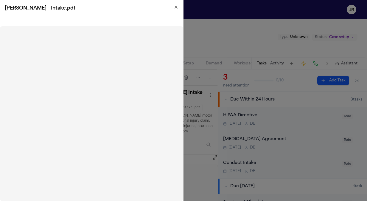
click at [178, 4] on div "T. Johnson - Intake.pdf" at bounding box center [91, 8] width 183 height 17
click at [175, 7] on icon "button" at bounding box center [176, 7] width 5 height 5
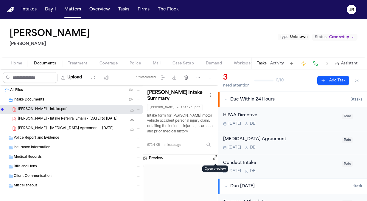
click at [78, 61] on span "Treatment" at bounding box center [78, 63] width 20 height 5
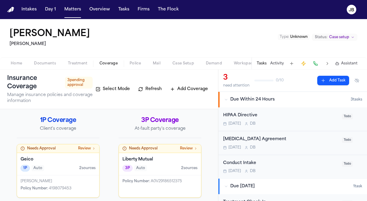
click at [108, 61] on span "Coverage" at bounding box center [109, 63] width 18 height 5
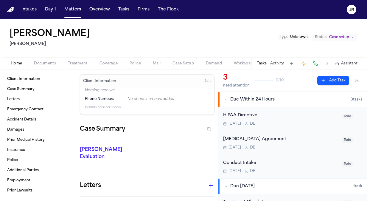
click at [24, 61] on button "Home" at bounding box center [16, 63] width 23 height 7
click at [49, 57] on div "Tonia Johnson Hecht Type : Unknown Status: Case setup" at bounding box center [183, 38] width 367 height 38
click at [59, 61] on button "Documents" at bounding box center [45, 63] width 34 height 7
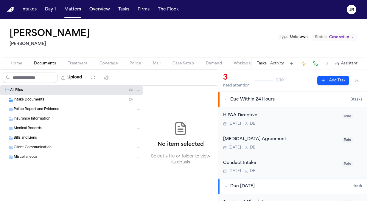
click at [83, 61] on span "Treatment" at bounding box center [78, 63] width 20 height 5
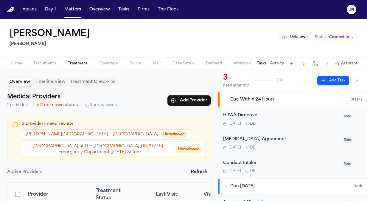
click at [46, 60] on button "Documents" at bounding box center [45, 63] width 34 height 7
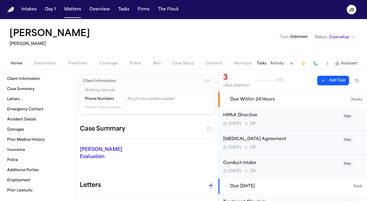
click at [7, 60] on button "Home" at bounding box center [16, 63] width 23 height 7
click at [37, 33] on h1 "Tonia Johnson" at bounding box center [50, 34] width 80 height 11
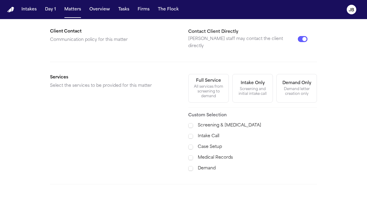
scroll to position [166, 0]
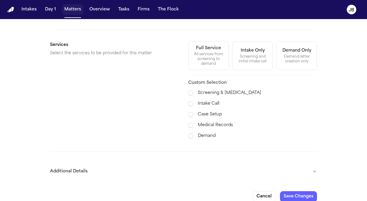
click at [73, 12] on button "Matters" at bounding box center [72, 9] width 21 height 11
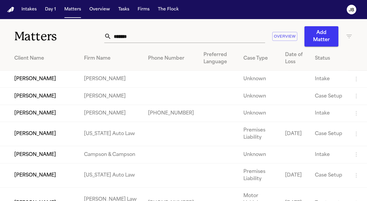
scroll to position [1, 0]
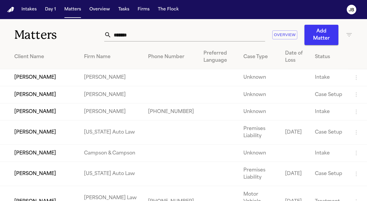
click at [43, 90] on td "Tonia Johnson" at bounding box center [39, 94] width 79 height 17
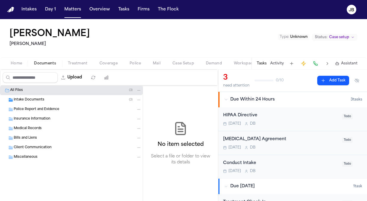
click at [51, 61] on span "Documents" at bounding box center [45, 63] width 22 height 5
click at [30, 97] on span "Intake Documents" at bounding box center [29, 99] width 31 height 5
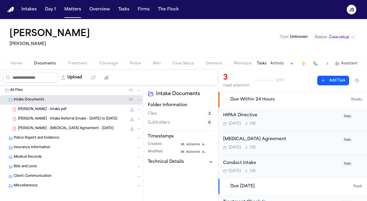
click at [53, 110] on span "T. Johnson - Intake.pdf" at bounding box center [42, 109] width 49 height 5
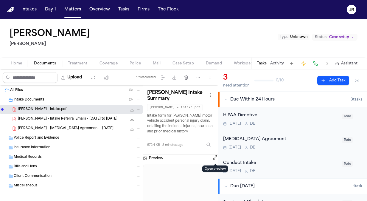
click at [214, 157] on button "Open preview" at bounding box center [215, 157] width 6 height 6
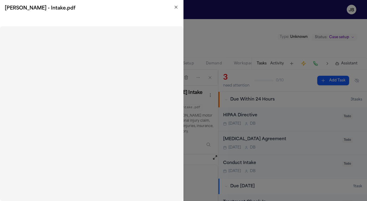
click at [176, 8] on icon "button" at bounding box center [176, 7] width 5 height 5
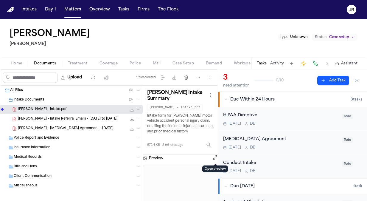
click at [15, 61] on span "Home" at bounding box center [16, 63] width 11 height 5
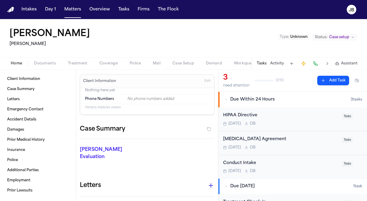
click at [204, 80] on span "Edit" at bounding box center [207, 81] width 6 height 4
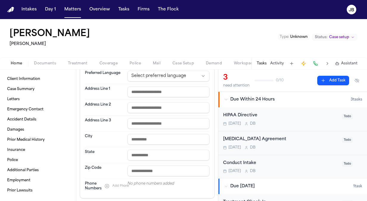
scroll to position [88, 0]
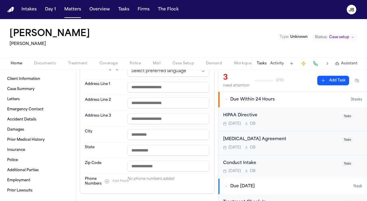
click at [107, 180] on button "Add Phone" at bounding box center [117, 181] width 30 height 7
click at [154, 180] on input at bounding box center [163, 180] width 71 height 8
paste input "**********"
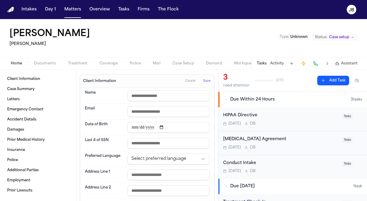
type input "**********"
click at [145, 106] on input "email" at bounding box center [169, 111] width 82 height 11
paste input "**********"
type input "**********"
click at [203, 80] on span "Save" at bounding box center [206, 81] width 7 height 4
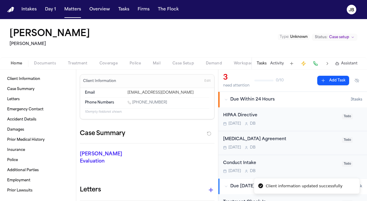
drag, startPoint x: 162, startPoint y: 101, endPoint x: 133, endPoint y: 102, distance: 28.9
click at [133, 102] on div "1 (512) 434-9989" at bounding box center [169, 103] width 82 height 6
copy link "(512) 434-9989"
click at [293, 114] on div "HIPAA Directive" at bounding box center [280, 115] width 115 height 7
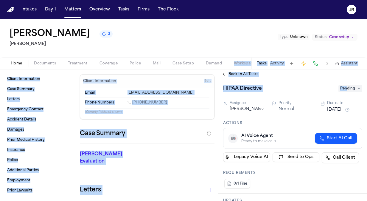
drag, startPoint x: 347, startPoint y: 86, endPoint x: 231, endPoint y: 70, distance: 117.9
click at [231, 70] on div "Back to All Tasks HIPAA Directive Pending Assignee Denise Biggs Priority Normal…" at bounding box center [292, 134] width 149 height 131
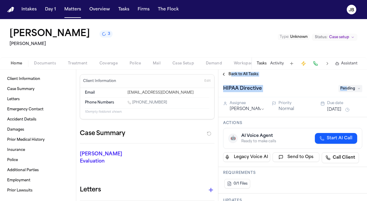
click at [231, 70] on div "Back to All Tasks" at bounding box center [292, 74] width 149 height 10
click at [227, 73] on button "Back to All Tasks" at bounding box center [239, 74] width 43 height 5
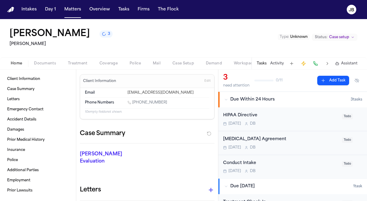
click at [273, 139] on div "[MEDICAL_DATA] Agreement" at bounding box center [280, 139] width 115 height 7
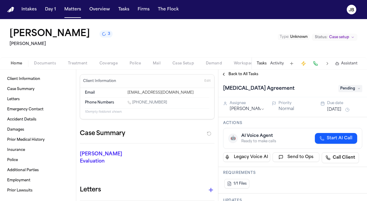
click at [353, 85] on span "Pending" at bounding box center [350, 88] width 24 height 7
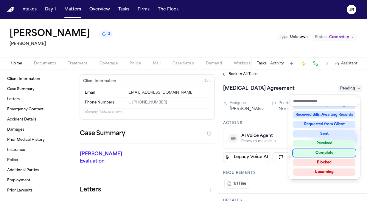
click at [332, 152] on div "Complete" at bounding box center [324, 152] width 62 height 7
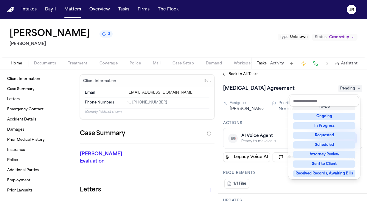
scroll to position [7, 0]
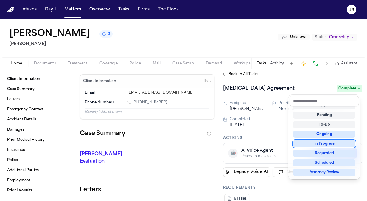
click at [228, 76] on div "Back to All Tasks Retainer Agreement Complete Assignee Denise Biggs Priority No…" at bounding box center [292, 134] width 149 height 131
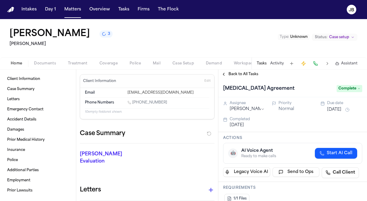
click at [229, 76] on span "Back to All Tasks" at bounding box center [244, 74] width 30 height 5
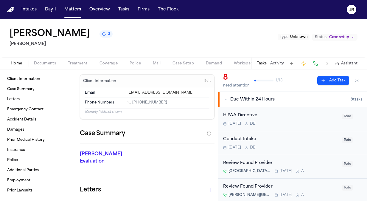
click at [49, 61] on span "Documents" at bounding box center [45, 63] width 22 height 5
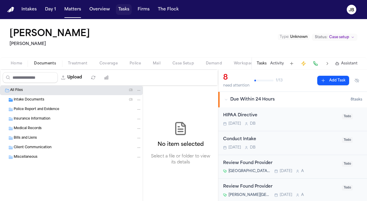
click at [126, 10] on button "Tasks" at bounding box center [124, 9] width 16 height 11
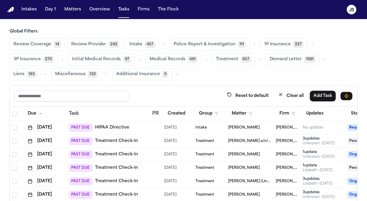
click at [237, 153] on span "Deanna Jackson" at bounding box center [244, 154] width 32 height 5
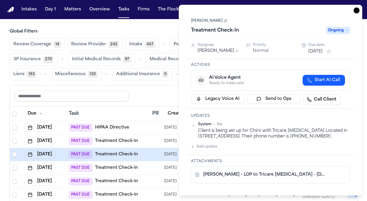
click at [215, 21] on link "Deanna Jackson" at bounding box center [209, 20] width 36 height 5
click at [216, 30] on h1 "Treatment Check-In" at bounding box center [215, 31] width 53 height 10
click at [358, 10] on icon "button" at bounding box center [357, 10] width 6 height 6
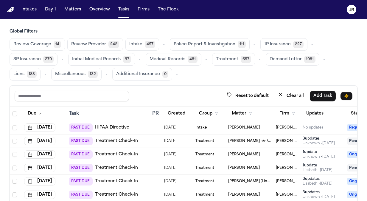
click at [239, 150] on td "Deanna Jackson" at bounding box center [250, 154] width 48 height 13
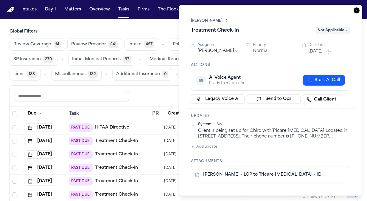
click at [198, 22] on link "Deanna Jackson" at bounding box center [209, 20] width 36 height 5
click at [69, 11] on button "Matters" at bounding box center [72, 9] width 21 height 11
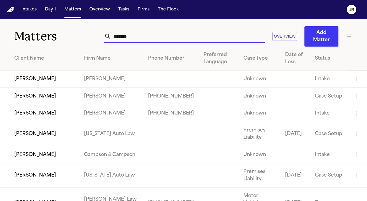
drag, startPoint x: 137, startPoint y: 39, endPoint x: 48, endPoint y: 34, distance: 88.9
click at [48, 34] on div "Matters ******* Overview Add Matter" at bounding box center [183, 32] width 367 height 27
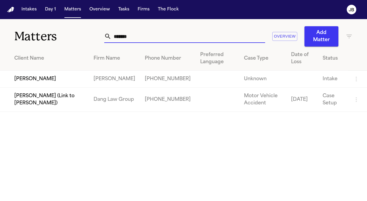
type input "*******"
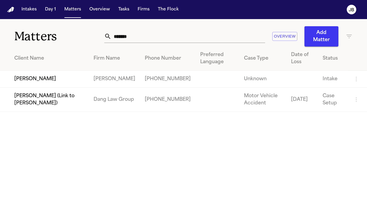
click at [55, 77] on td "Loretta Johnson" at bounding box center [44, 79] width 89 height 17
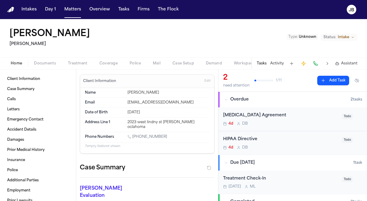
drag, startPoint x: 159, startPoint y: 131, endPoint x: 133, endPoint y: 132, distance: 26.8
click at [133, 134] on div "1 (405) 413-2413" at bounding box center [169, 137] width 82 height 6
copy link "(405) 413-2413"
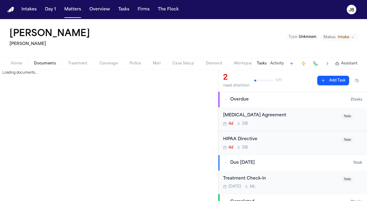
click at [45, 60] on button "Documents" at bounding box center [45, 63] width 34 height 7
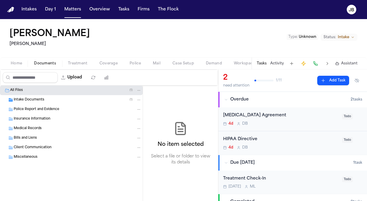
click at [36, 97] on span "Intake Documents" at bounding box center [29, 99] width 31 height 5
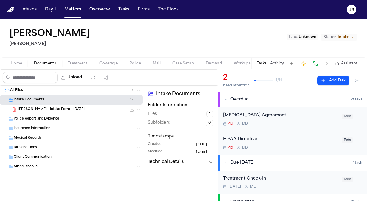
click at [24, 89] on div "All Files ( 1 )" at bounding box center [75, 90] width 131 height 5
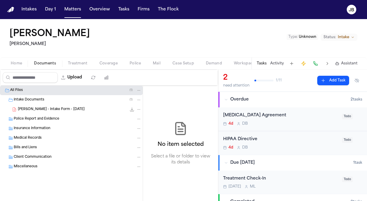
click at [21, 61] on span "Home" at bounding box center [16, 63] width 11 height 5
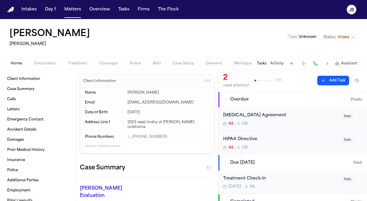
click at [78, 60] on button "Treatment" at bounding box center [78, 63] width 32 height 7
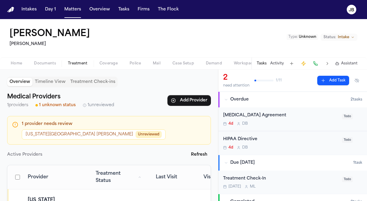
scroll to position [35, 0]
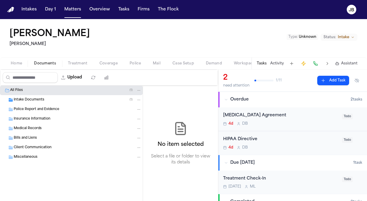
click at [38, 61] on span "Documents" at bounding box center [45, 63] width 22 height 5
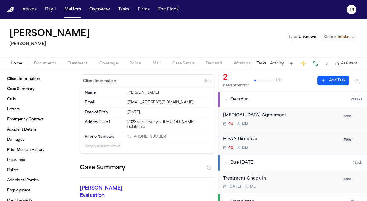
click at [14, 61] on span "Home" at bounding box center [16, 63] width 11 height 5
click at [281, 62] on button "Activity" at bounding box center [277, 63] width 14 height 5
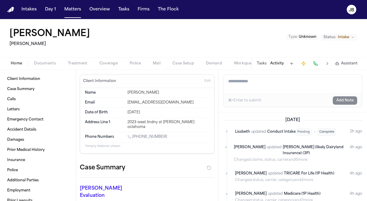
click at [257, 81] on textarea "Add a note to this matter" at bounding box center [292, 83] width 139 height 19
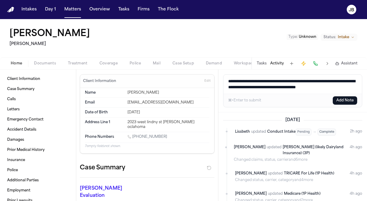
type textarea "**********"
click at [342, 96] on button "Add Note" at bounding box center [345, 100] width 24 height 8
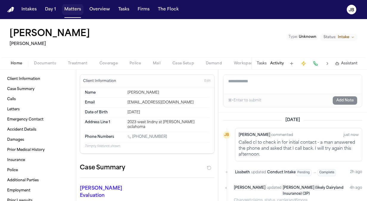
click at [68, 10] on button "Matters" at bounding box center [72, 9] width 21 height 11
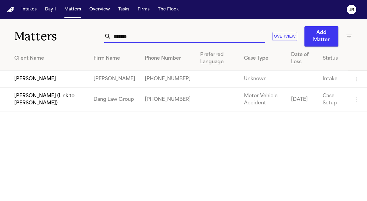
drag, startPoint x: 130, startPoint y: 34, endPoint x: 59, endPoint y: 38, distance: 71.6
click at [59, 38] on div "Matters ******* Overview Add Matter" at bounding box center [183, 32] width 367 height 27
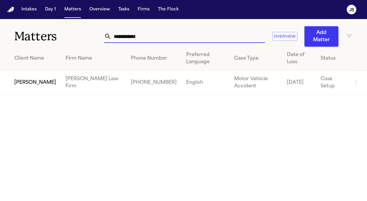
type input "**********"
click at [18, 78] on td "Amber Parker" at bounding box center [30, 83] width 61 height 24
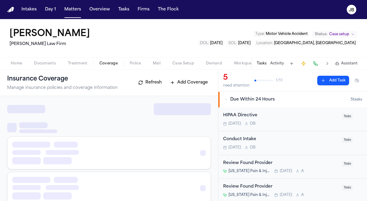
click at [100, 61] on span "Coverage" at bounding box center [109, 63] width 18 height 5
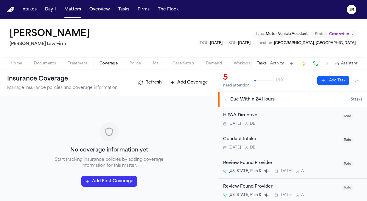
click at [42, 61] on span "Documents" at bounding box center [45, 63] width 22 height 5
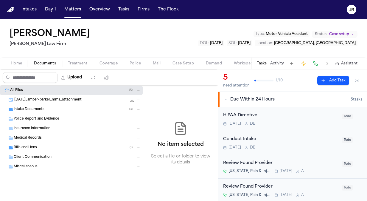
click at [62, 108] on div "Intake Documents ( 3 )" at bounding box center [78, 109] width 128 height 5
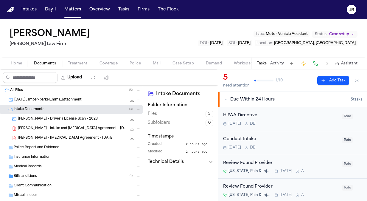
click at [67, 138] on span "A. Parker - Retainer Agreement - 8.11.25" at bounding box center [66, 138] width 96 height 5
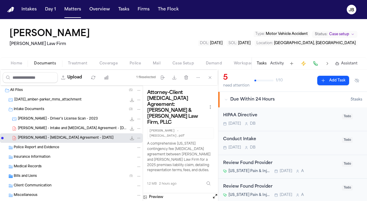
click at [67, 127] on span "A. Parker - Intake and Retainer Agreement - 8.3.25" at bounding box center [72, 128] width 109 height 5
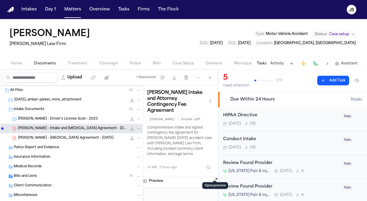
click at [214, 177] on button "Open preview" at bounding box center [215, 180] width 6 height 6
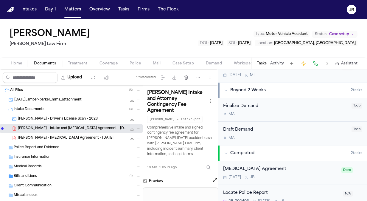
scroll to position [189, 0]
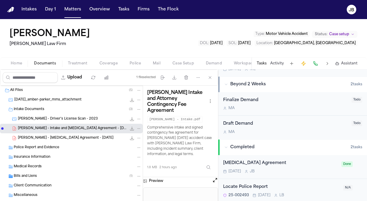
click at [309, 188] on div "Locate Police Report" at bounding box center [281, 187] width 116 height 7
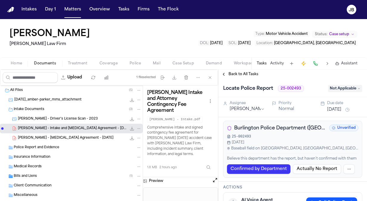
click at [355, 88] on span "Not Applicable" at bounding box center [345, 88] width 34 height 7
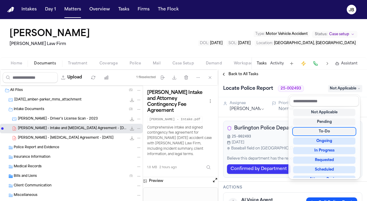
drag, startPoint x: 318, startPoint y: 140, endPoint x: 324, endPoint y: 131, distance: 10.7
click at [324, 131] on div "Not Applicable Pending To-Do Ongoing In Progress Requested Scheduled Attorney R…" at bounding box center [324, 142] width 69 height 72
click at [324, 131] on div "To-Do" at bounding box center [324, 131] width 62 height 7
click at [269, 74] on div "Back to All Tasks Locate Police Report 25-002493 To-Do Assignee Lina Becerra Pr…" at bounding box center [292, 134] width 149 height 131
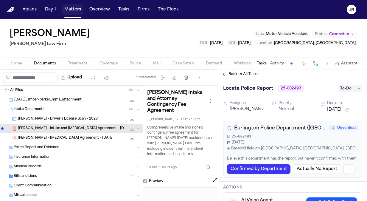
click at [68, 8] on button "Matters" at bounding box center [72, 9] width 21 height 11
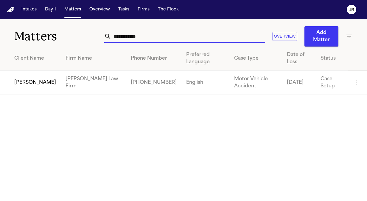
drag, startPoint x: 150, startPoint y: 34, endPoint x: 26, endPoint y: 39, distance: 124.3
click at [26, 39] on div "**********" at bounding box center [183, 32] width 367 height 27
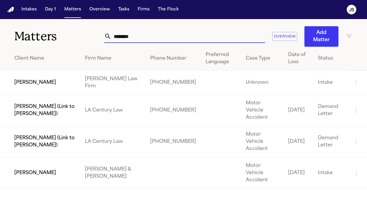
type input "********"
drag, startPoint x: 135, startPoint y: 38, endPoint x: 66, endPoint y: 41, distance: 69.2
click at [66, 41] on div "Matters ******** Overview Add Matter" at bounding box center [183, 32] width 367 height 27
click at [35, 83] on td "Peggy Jamerson" at bounding box center [40, 83] width 80 height 24
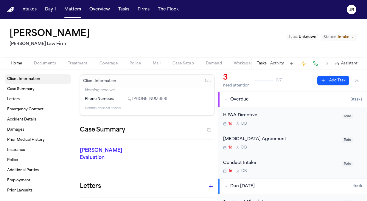
click at [32, 78] on span "Client Information" at bounding box center [23, 79] width 33 height 5
click at [43, 63] on span "Documents" at bounding box center [45, 63] width 22 height 5
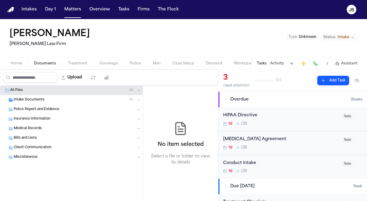
click at [46, 102] on div "Intake Documents ( 1 )" at bounding box center [71, 100] width 143 height 10
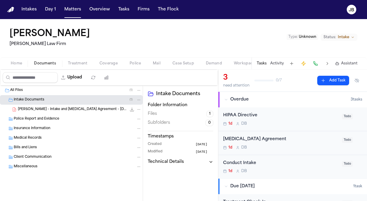
click at [49, 108] on span "P. Jamerson - Intake and Retainer Agreement - 8.8.25" at bounding box center [72, 109] width 109 height 5
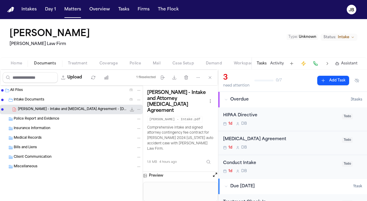
click at [40, 21] on div "Peggy Jamerson Ruy Mireles Law Firm Type : Unknown Status: Intake" at bounding box center [183, 38] width 367 height 38
click at [73, 10] on button "Matters" at bounding box center [72, 9] width 21 height 11
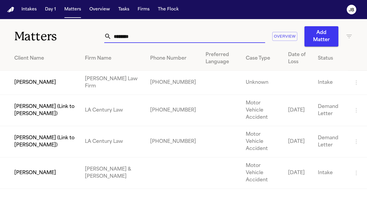
drag, startPoint x: 136, startPoint y: 36, endPoint x: 36, endPoint y: 41, distance: 99.9
click at [36, 41] on div "Matters ******** Overview Add Matter" at bounding box center [183, 32] width 367 height 27
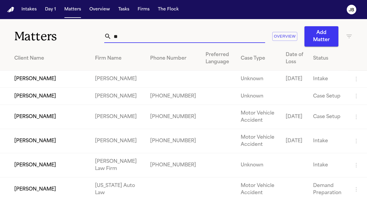
type input "*"
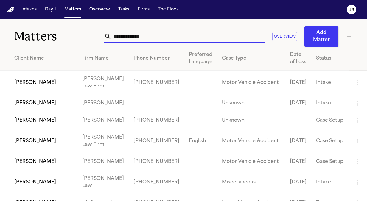
click at [144, 35] on input "text" at bounding box center [188, 36] width 154 height 13
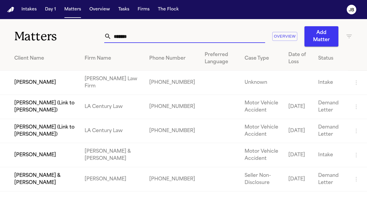
type input "*******"
click at [50, 78] on td "Peggy Jamerson" at bounding box center [40, 83] width 80 height 24
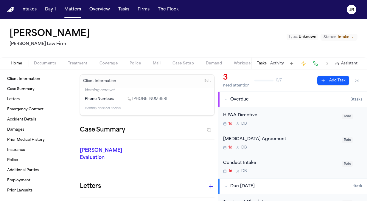
click at [308, 36] on span "Unknown" at bounding box center [308, 37] width 18 height 4
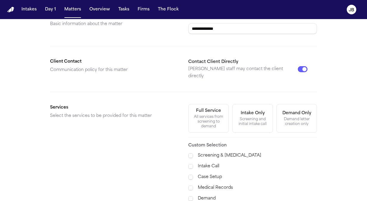
scroll to position [148, 0]
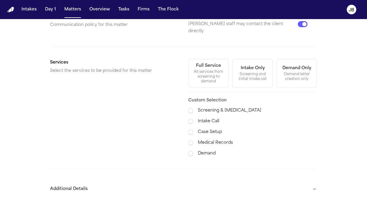
click at [206, 70] on div "All services from screening to demand" at bounding box center [208, 76] width 33 height 14
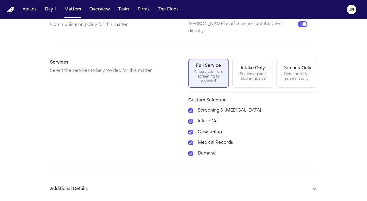
click at [310, 181] on button "Additional Details" at bounding box center [183, 188] width 267 height 15
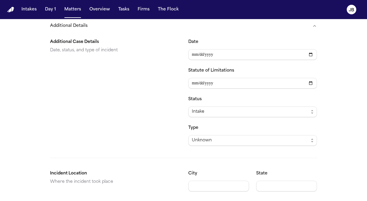
scroll to position [315, 0]
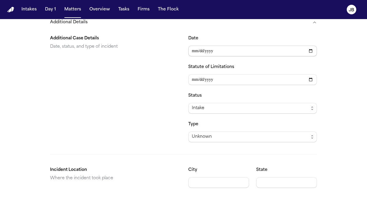
click at [189, 46] on input "Date" at bounding box center [252, 51] width 129 height 11
type input "**********"
click at [190, 74] on input "Statute of Limitations" at bounding box center [252, 79] width 129 height 11
type input "**********"
click at [239, 105] on div "Intake" at bounding box center [250, 108] width 117 height 7
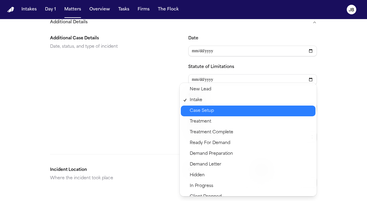
click at [229, 113] on span "Case Setup" at bounding box center [251, 110] width 122 height 7
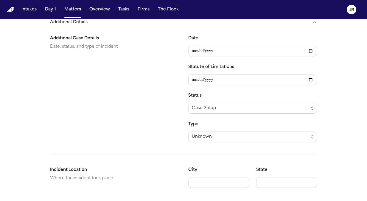
scroll to position [327, 0]
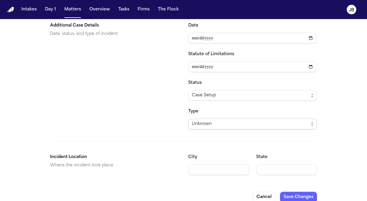
click at [224, 120] on div "Unknown" at bounding box center [250, 123] width 117 height 7
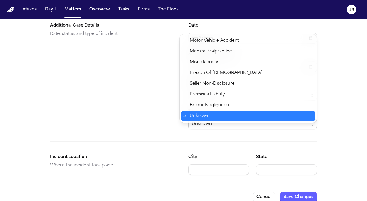
scroll to position [0, 0]
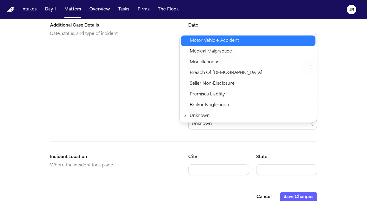
click at [220, 39] on span "Motor Vehicle Accident" at bounding box center [214, 40] width 49 height 7
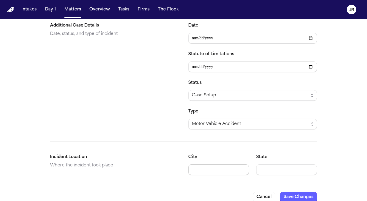
click at [199, 164] on input "City" at bounding box center [218, 169] width 61 height 11
paste input "**********"
click at [189, 164] on input "**********" at bounding box center [218, 169] width 61 height 11
drag, startPoint x: 206, startPoint y: 161, endPoint x: 297, endPoint y: 165, distance: 91.2
click at [297, 165] on div "**********" at bounding box center [252, 163] width 129 height 21
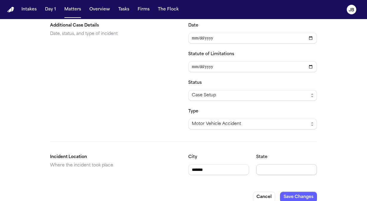
type input "*******"
type input "*****"
click at [296, 192] on button "Save Changes" at bounding box center [298, 197] width 37 height 11
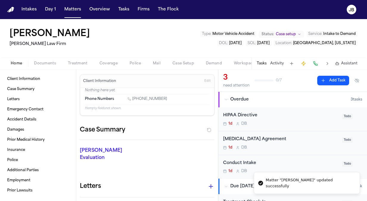
click at [204, 80] on span "Edit" at bounding box center [207, 81] width 6 height 4
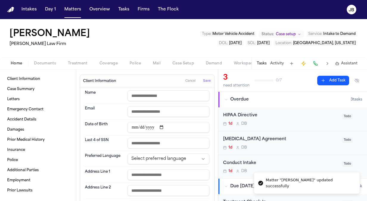
click at [138, 93] on input "text" at bounding box center [169, 95] width 82 height 11
type input "**********"
paste input "**********"
drag, startPoint x: 138, startPoint y: 109, endPoint x: 110, endPoint y: 108, distance: 27.7
click at [110, 108] on div "**********" at bounding box center [147, 112] width 125 height 16
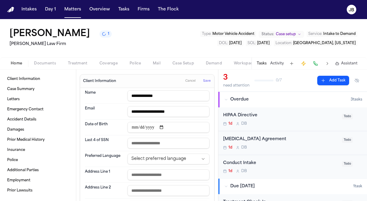
click at [128, 111] on input "**********" at bounding box center [169, 111] width 82 height 11
type input "**********"
click at [131, 126] on input "date" at bounding box center [169, 127] width 82 height 11
type input "**********"
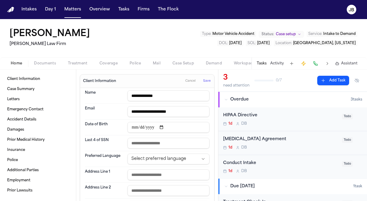
click at [150, 159] on html "**********" at bounding box center [183, 100] width 367 height 201
click at [140, 169] on input "text" at bounding box center [169, 174] width 82 height 11
paste input "**********"
click at [130, 174] on input "**********" at bounding box center [169, 174] width 82 height 11
type input "**********"
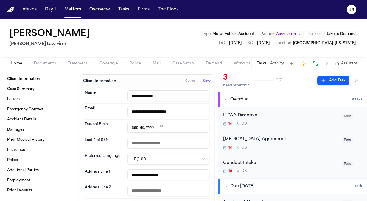
click at [145, 189] on input "text" at bounding box center [169, 190] width 82 height 11
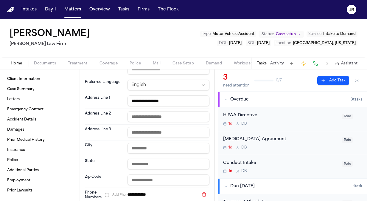
scroll to position [77, 0]
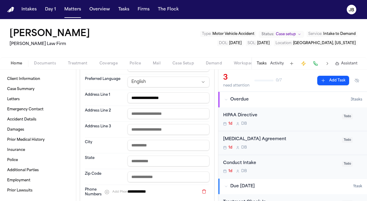
click at [145, 144] on input "text" at bounding box center [169, 145] width 82 height 11
type input "*******"
type input "*"
type input "**"
click at [149, 172] on input "text" at bounding box center [169, 176] width 82 height 11
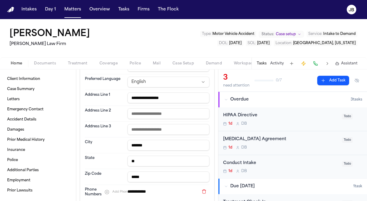
type input "*****"
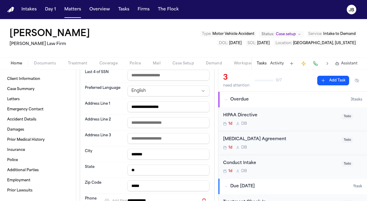
scroll to position [0, 0]
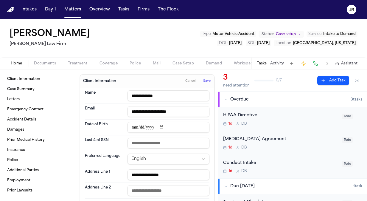
click at [203, 80] on span "Save" at bounding box center [206, 81] width 7 height 4
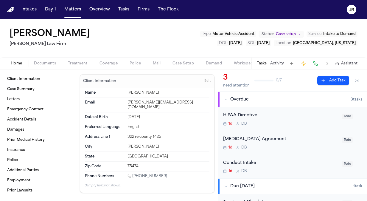
drag, startPoint x: 158, startPoint y: 169, endPoint x: 133, endPoint y: 171, distance: 24.2
click at [133, 174] on div "1 (903) 450-7437" at bounding box center [169, 177] width 82 height 6
copy link "(903) 450-7437"
click at [205, 82] on span "Edit" at bounding box center [207, 81] width 6 height 4
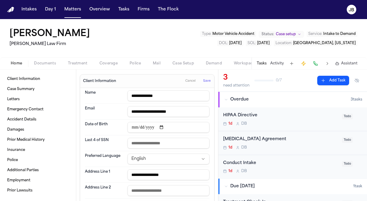
click at [188, 81] on span "Cancel" at bounding box center [190, 81] width 10 height 4
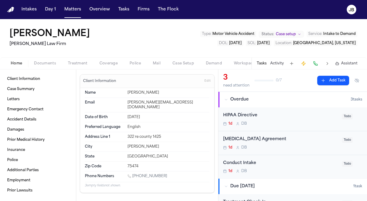
click at [276, 61] on button "Activity" at bounding box center [277, 63] width 14 height 5
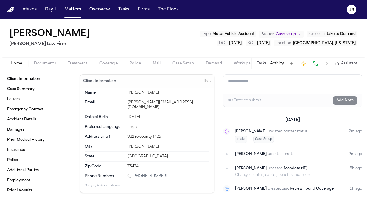
click at [251, 82] on textarea "Add a note to this matter" at bounding box center [292, 83] width 139 height 19
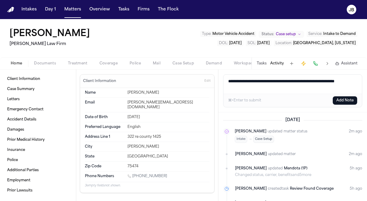
click at [284, 92] on textarea "**********" at bounding box center [292, 83] width 139 height 19
type textarea "**********"
click at [341, 98] on button "Add Note" at bounding box center [345, 100] width 24 height 8
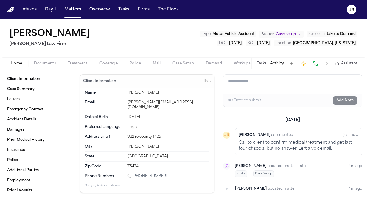
drag, startPoint x: 160, startPoint y: 172, endPoint x: 133, endPoint y: 171, distance: 26.8
click at [133, 174] on div "1 (903) 450-7437" at bounding box center [169, 177] width 82 height 6
click at [163, 134] on div "322 re county 1425" at bounding box center [169, 136] width 82 height 5
click at [44, 61] on span "Documents" at bounding box center [45, 63] width 22 height 5
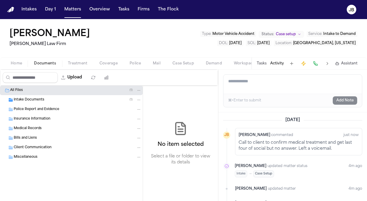
click at [29, 100] on span "Intake Documents" at bounding box center [29, 99] width 31 height 5
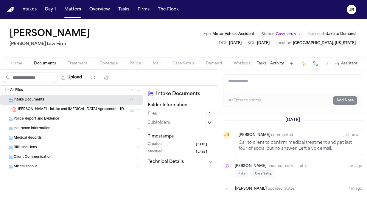
click at [84, 105] on div "P. Jamerson - Intake and Retainer Agreement - 8.8.25 1.8 MB • PDF" at bounding box center [71, 110] width 143 height 10
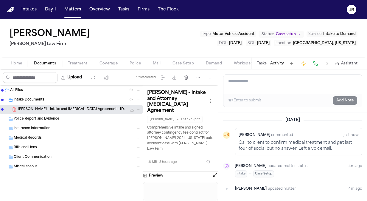
click at [214, 164] on div "Peggy Jamerson - Intake and Attorney Retainer Agreement P. Jamerson - Intake.pd…" at bounding box center [180, 129] width 75 height 86
click at [215, 172] on button "Open preview" at bounding box center [215, 175] width 6 height 6
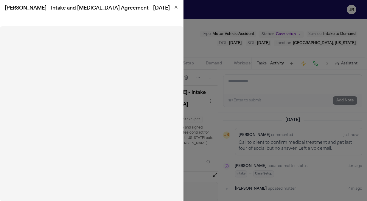
click at [175, 8] on icon "button" at bounding box center [176, 7] width 5 height 5
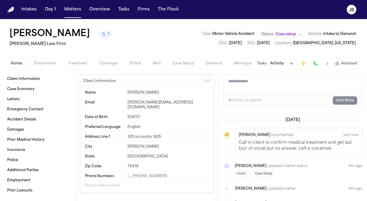
click at [22, 60] on button "Home" at bounding box center [16, 63] width 23 height 7
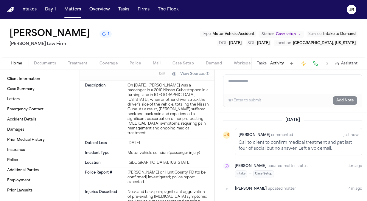
scroll to position [288, 0]
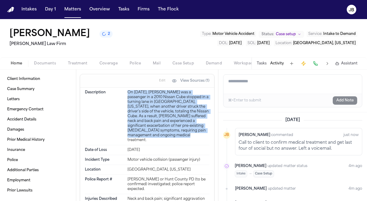
drag, startPoint x: 178, startPoint y: 127, endPoint x: 116, endPoint y: 84, distance: 76.0
click at [116, 88] on div "Description On October 24, 2024, Peggy Jamerson was a passenger in a 2010 Nissa…" at bounding box center [147, 116] width 125 height 57
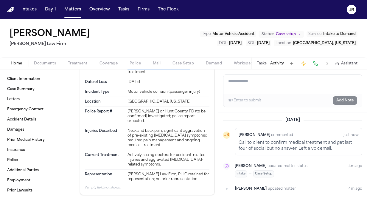
scroll to position [351, 0]
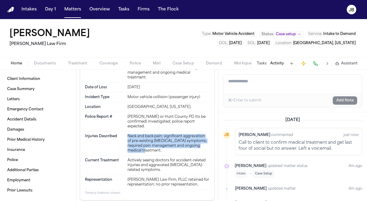
drag, startPoint x: 151, startPoint y: 141, endPoint x: 118, endPoint y: 120, distance: 39.1
click at [118, 131] on div "Injuries Described Neck and back pain; significant aggravation of pre-existing …" at bounding box center [147, 143] width 125 height 24
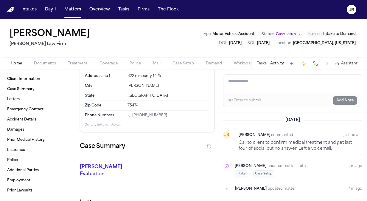
scroll to position [9, 0]
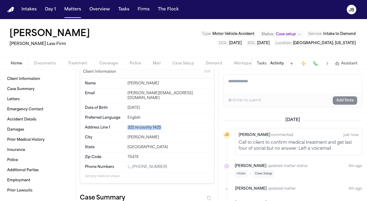
drag, startPoint x: 170, startPoint y: 120, endPoint x: 113, endPoint y: 120, distance: 57.2
click at [113, 123] on div "Address Line 1 322 re county 1425" at bounding box center [147, 128] width 125 height 10
click at [72, 10] on button "Matters" at bounding box center [72, 9] width 21 height 11
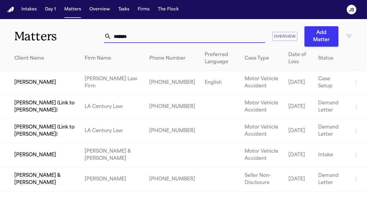
drag, startPoint x: 144, startPoint y: 35, endPoint x: 41, endPoint y: 42, distance: 103.1
click at [41, 42] on div "Matters ******* Overview Add Matter" at bounding box center [183, 32] width 367 height 27
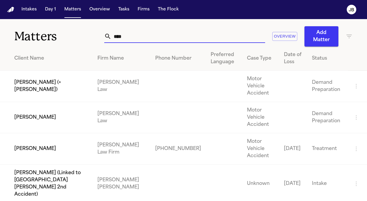
type input "****"
click at [42, 133] on td "Daisy Delgado" at bounding box center [46, 148] width 93 height 31
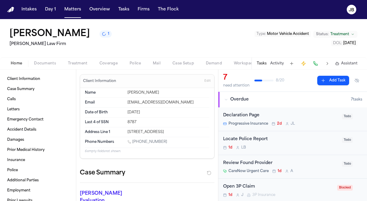
click at [51, 63] on span "Documents" at bounding box center [45, 63] width 22 height 5
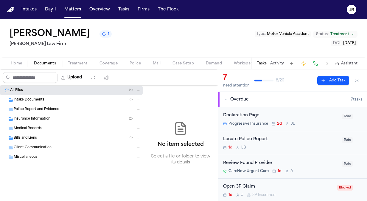
click at [89, 57] on div "Daisy Delgado 1 Ruy Mireles Law Firm Type : Motor Vehicle Accident Status: Trea…" at bounding box center [183, 38] width 367 height 38
click at [80, 61] on span "Treatment" at bounding box center [78, 63] width 20 height 5
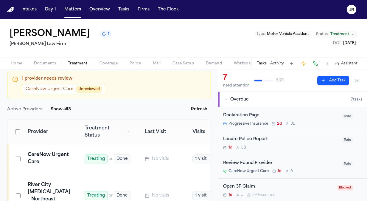
scroll to position [51, 0]
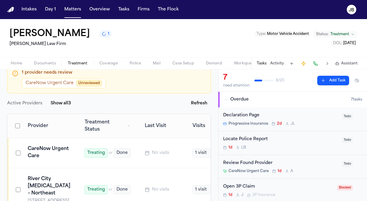
click at [77, 168] on td "River City Chiropractic – Northeast 1518 Austin Hwy, Suite 13, San Antonio, TX …" at bounding box center [50, 189] width 53 height 43
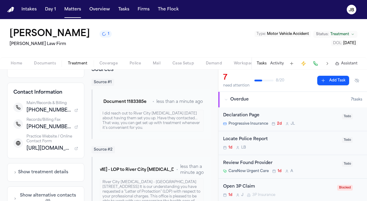
scroll to position [76, 0]
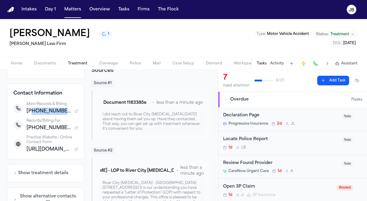
drag, startPoint x: 61, startPoint y: 115, endPoint x: 30, endPoint y: 119, distance: 31.2
click at [30, 115] on div "+12108249595" at bounding box center [53, 111] width 52 height 7
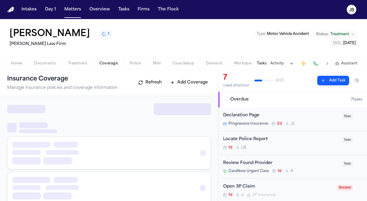
click at [106, 61] on span "Coverage" at bounding box center [109, 63] width 18 height 5
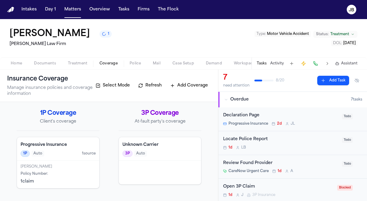
click at [82, 61] on span "Treatment" at bounding box center [78, 63] width 20 height 5
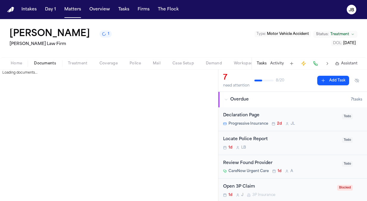
click at [50, 61] on span "Documents" at bounding box center [45, 63] width 22 height 5
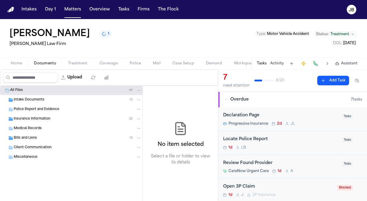
click at [60, 138] on div "Bills and Liens ( 1 )" at bounding box center [78, 137] width 128 height 5
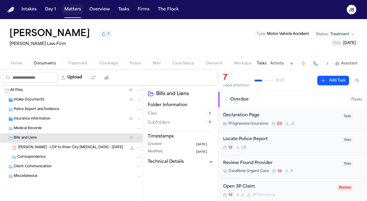
click at [72, 7] on button "Matters" at bounding box center [72, 9] width 21 height 11
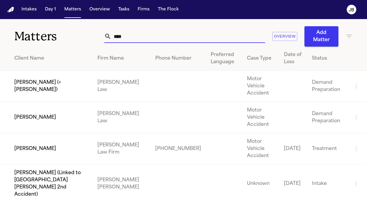
drag, startPoint x: 120, startPoint y: 32, endPoint x: 62, endPoint y: 31, distance: 57.5
click at [62, 31] on div "Matters **** Overview Add Matter" at bounding box center [183, 32] width 367 height 27
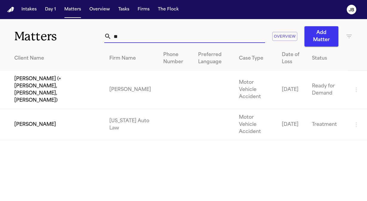
type input "*"
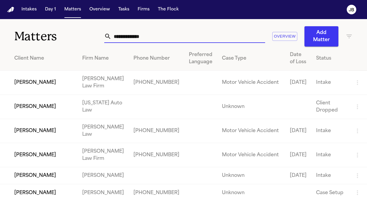
click at [125, 39] on input "text" at bounding box center [188, 36] width 154 height 13
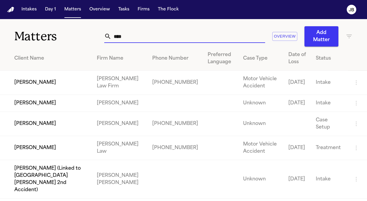
type input "****"
click at [58, 87] on td "[PERSON_NAME]" at bounding box center [46, 83] width 92 height 24
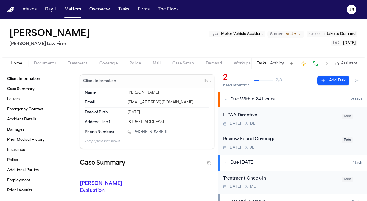
click at [44, 40] on div "John Clarck Ruy Mireles Law Firm" at bounding box center [51, 38] width 83 height 19
click at [47, 30] on h1 "[PERSON_NAME]" at bounding box center [50, 34] width 80 height 11
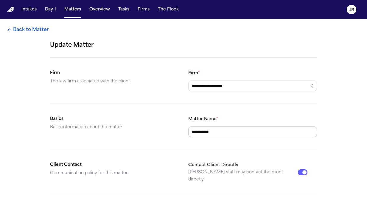
click at [211, 129] on input "**********" at bounding box center [252, 131] width 129 height 11
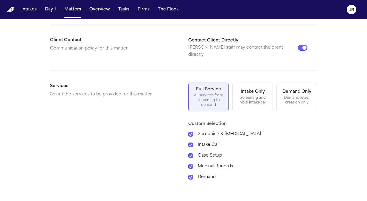
scroll to position [166, 0]
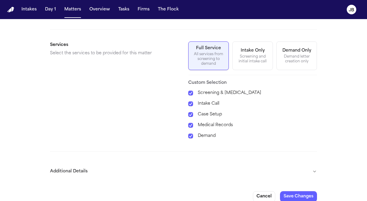
type input "**********"
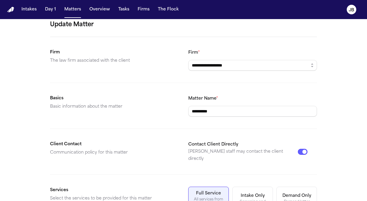
scroll to position [0, 0]
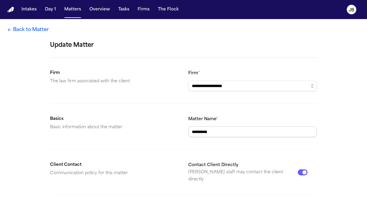
click at [227, 130] on input "**********" at bounding box center [252, 131] width 129 height 11
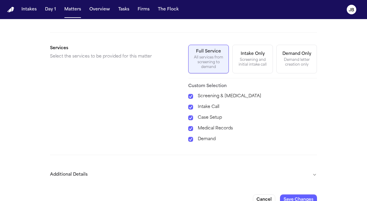
scroll to position [166, 0]
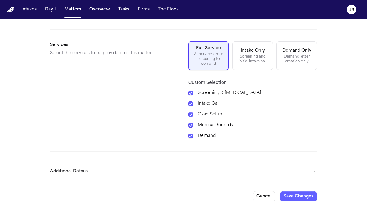
click at [313, 164] on button "Additional Details" at bounding box center [183, 171] width 267 height 15
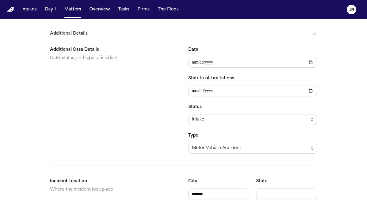
scroll to position [327, 0]
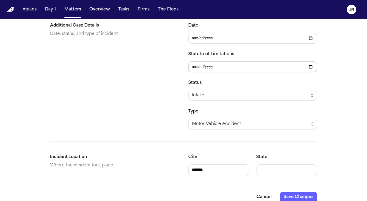
click at [190, 61] on input "Statute of Limitations" at bounding box center [252, 66] width 129 height 11
type input "**********"
click at [265, 164] on input "State" at bounding box center [286, 169] width 61 height 11
type input "*****"
click at [293, 192] on button "Save Changes" at bounding box center [298, 197] width 37 height 11
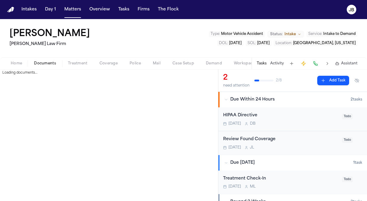
click at [43, 61] on span "Documents" at bounding box center [45, 63] width 22 height 5
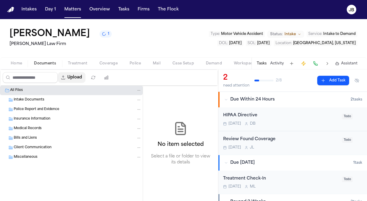
click at [82, 76] on button "Upload" at bounding box center [72, 77] width 28 height 11
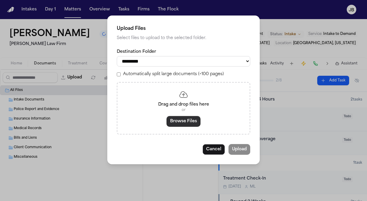
click at [188, 125] on button "Browse Files" at bounding box center [184, 121] width 34 height 11
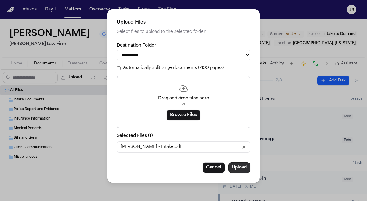
click at [247, 165] on button "Upload" at bounding box center [240, 167] width 22 height 11
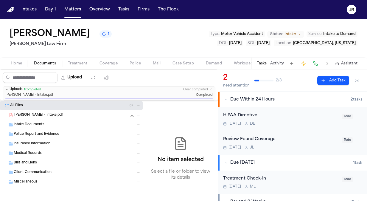
click at [18, 61] on span "Home" at bounding box center [16, 63] width 11 height 5
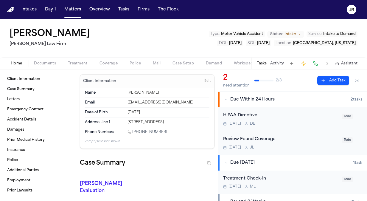
drag, startPoint x: 162, startPoint y: 132, endPoint x: 133, endPoint y: 133, distance: 28.9
click at [133, 133] on div "[PHONE_NUMBER]" at bounding box center [169, 133] width 82 height 6
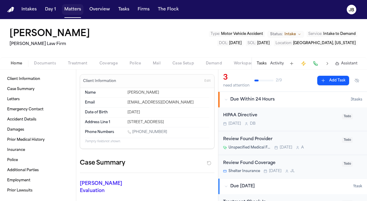
click at [75, 8] on button "Matters" at bounding box center [72, 9] width 21 height 11
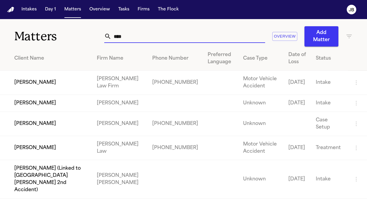
drag, startPoint x: 141, startPoint y: 36, endPoint x: 74, endPoint y: 40, distance: 66.5
click at [74, 40] on div "Matters **** Overview Add Matter" at bounding box center [183, 32] width 367 height 27
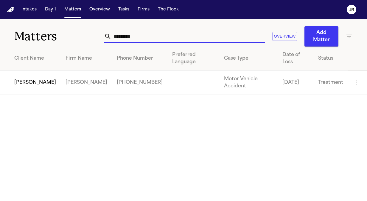
type input "*********"
click at [36, 71] on td "[PERSON_NAME]" at bounding box center [30, 83] width 61 height 24
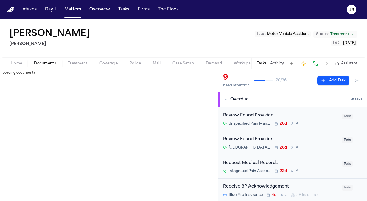
click at [40, 61] on span "Documents" at bounding box center [45, 63] width 22 height 5
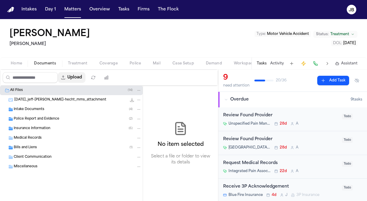
click at [79, 75] on button "Upload" at bounding box center [72, 77] width 28 height 11
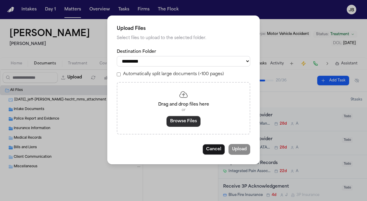
click at [189, 120] on button "Browse Files" at bounding box center [184, 121] width 34 height 11
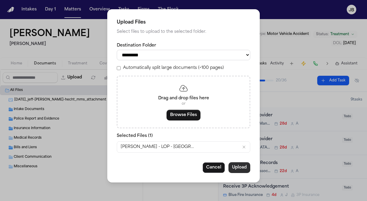
click at [246, 169] on button "Upload" at bounding box center [240, 167] width 22 height 11
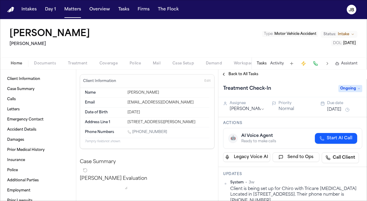
drag, startPoint x: 163, startPoint y: 130, endPoint x: 133, endPoint y: 132, distance: 30.1
click at [133, 132] on div "1 (682) 380-6951" at bounding box center [169, 133] width 82 height 6
copy link "(682) 380-6951"
click at [276, 61] on button "Activity" at bounding box center [277, 63] width 14 height 5
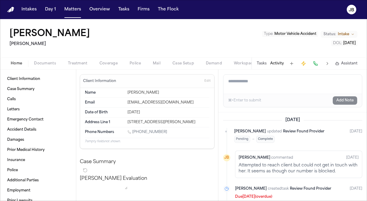
click at [259, 80] on textarea "Add a note to this matter" at bounding box center [292, 83] width 139 height 19
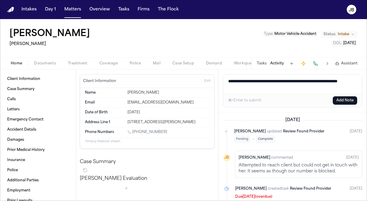
type textarea "**********"
click at [345, 100] on button "Add Note" at bounding box center [345, 100] width 24 height 8
click at [123, 5] on button "Tasks" at bounding box center [124, 9] width 16 height 11
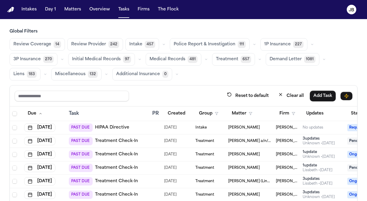
click at [268, 148] on td "[PERSON_NAME]" at bounding box center [250, 154] width 48 height 13
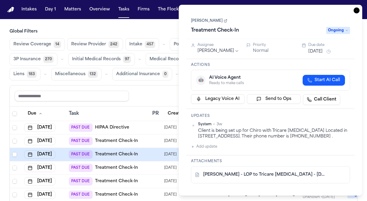
click at [346, 28] on span "Ongoing" at bounding box center [338, 30] width 24 height 7
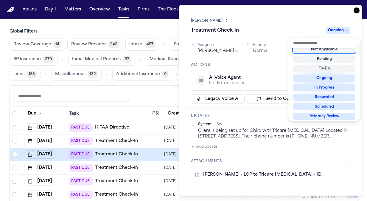
scroll to position [2, 0]
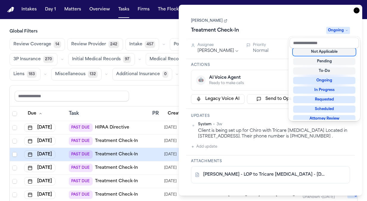
click at [331, 51] on div "Not Applicable" at bounding box center [324, 51] width 62 height 7
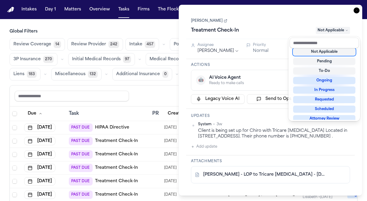
click at [356, 12] on div "Task Details Deanna Jackson Treatment Check-In Not Applicable Assignee Jessica …" at bounding box center [271, 100] width 184 height 191
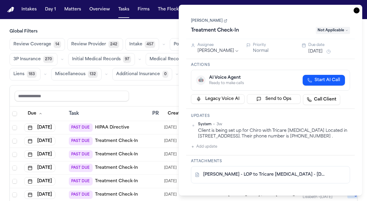
click at [356, 12] on icon "button" at bounding box center [357, 10] width 6 height 6
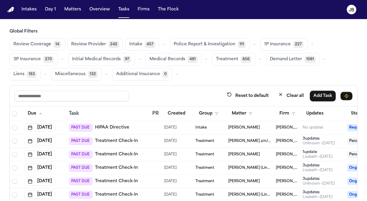
click at [225, 150] on td "Treatment" at bounding box center [209, 154] width 33 height 13
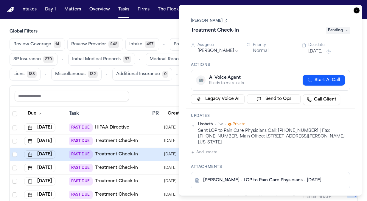
click at [212, 23] on link "Douglas Webb" at bounding box center [209, 20] width 36 height 5
click at [323, 52] on button "Jul 25, 2025" at bounding box center [315, 52] width 14 height 6
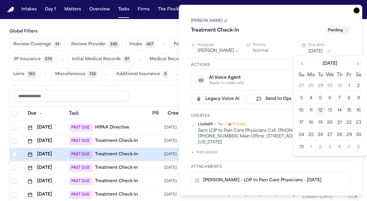
click at [330, 107] on button "13" at bounding box center [330, 111] width 10 height 10
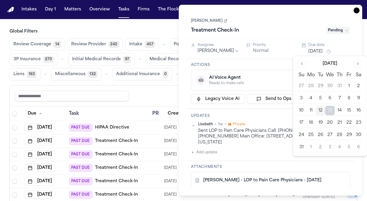
click at [354, 9] on icon "button" at bounding box center [357, 10] width 6 height 6
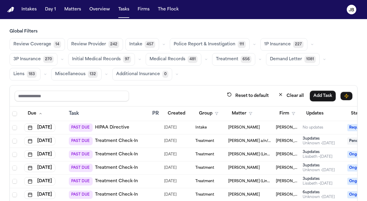
click at [219, 139] on div "Treatment" at bounding box center [209, 141] width 28 height 5
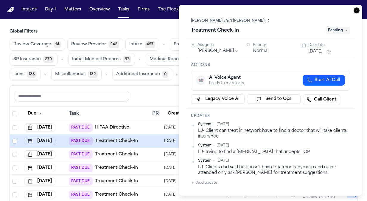
click at [358, 12] on icon "button" at bounding box center [357, 10] width 6 height 6
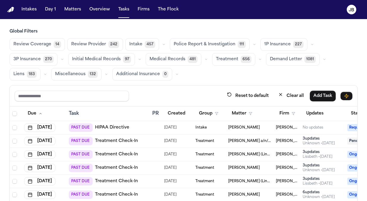
click at [217, 152] on div "Treatment" at bounding box center [209, 154] width 28 height 5
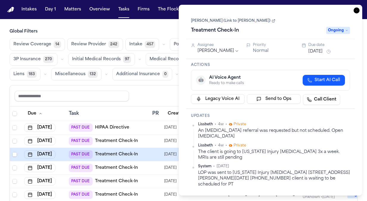
click at [216, 21] on link "Fanny Guerrero Rodriguez (Link to Jenny Guerrero Rodriguez)" at bounding box center [233, 20] width 84 height 5
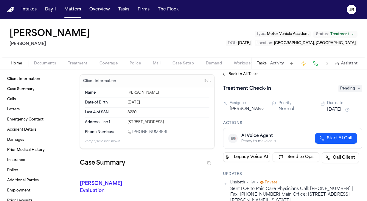
drag, startPoint x: 161, startPoint y: 131, endPoint x: 133, endPoint y: 132, distance: 27.4
click at [133, 132] on div "[PHONE_NUMBER]" at bounding box center [169, 133] width 82 height 6
copy link "(737) 215-1968"
click at [276, 60] on div "Tasks Activity Assistant" at bounding box center [306, 63] width 111 height 12
click at [276, 63] on button "Activity" at bounding box center [277, 63] width 14 height 5
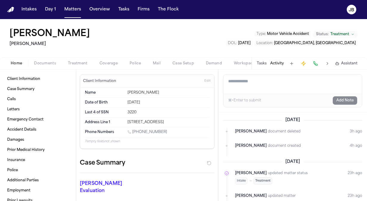
click at [261, 86] on textarea "Add a note to this matter" at bounding box center [292, 83] width 139 height 19
type textarea "*"
type textarea "**********"
click at [346, 98] on button "Add Note" at bounding box center [345, 100] width 24 height 8
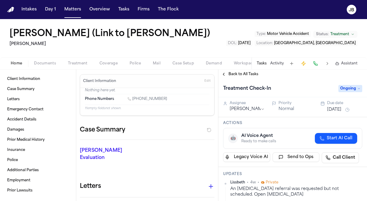
click at [267, 56] on div "Fanny Guerrero Rodriguez (Link to Jenny Guerrero Rodriguez) Hecht Type : Motor …" at bounding box center [183, 38] width 367 height 38
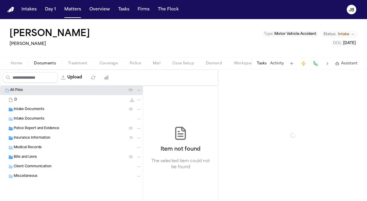
click at [52, 61] on span "Documents" at bounding box center [45, 63] width 22 height 5
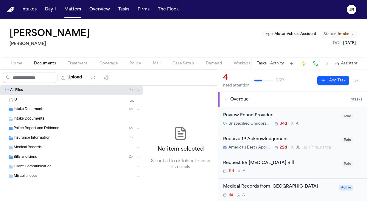
click at [35, 136] on span "Insurance Information" at bounding box center [32, 138] width 37 height 5
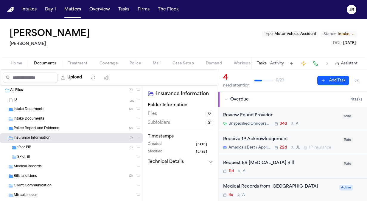
click at [42, 146] on div "1P or PIP ( 1 )" at bounding box center [79, 147] width 124 height 5
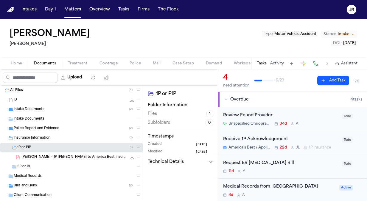
click at [53, 165] on div "3P or BI" at bounding box center [79, 166] width 124 height 5
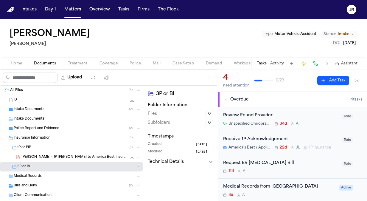
click at [72, 157] on span "D. Jackson - 1P LOR to America Best Insurance - 7.9.25" at bounding box center [73, 157] width 105 height 5
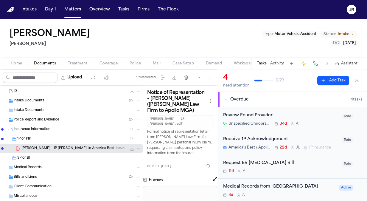
scroll to position [22, 0]
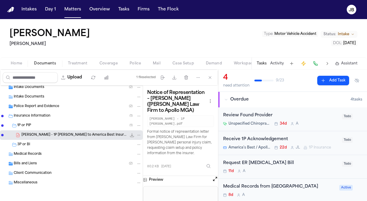
click at [113, 63] on button "Coverage" at bounding box center [109, 63] width 30 height 7
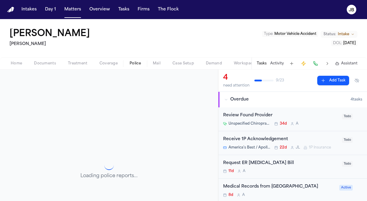
click at [132, 61] on span "Police" at bounding box center [135, 63] width 11 height 5
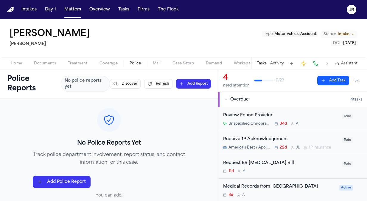
click at [44, 61] on span "Documents" at bounding box center [45, 63] width 22 height 5
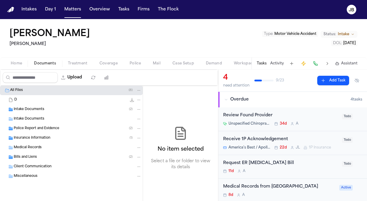
click at [35, 110] on span "Intake Documents" at bounding box center [29, 109] width 31 height 5
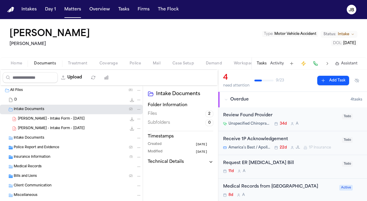
click at [37, 119] on span "D. Jackson - Intake Form - 7.3.25" at bounding box center [51, 118] width 67 height 5
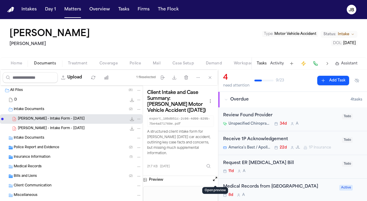
click at [215, 178] on button "Open preview" at bounding box center [215, 179] width 6 height 6
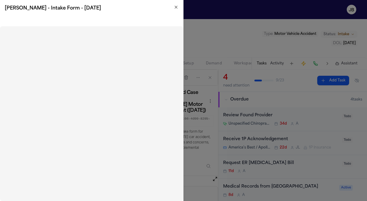
click at [176, 8] on icon "button" at bounding box center [176, 7] width 5 height 5
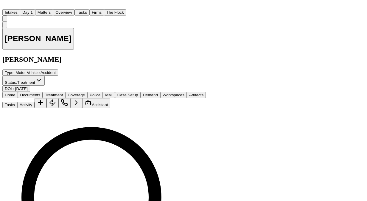
click at [53, 12] on button "Matters" at bounding box center [44, 12] width 18 height 6
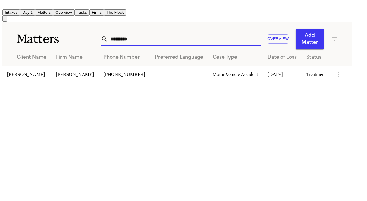
drag, startPoint x: 137, startPoint y: 32, endPoint x: 60, endPoint y: 39, distance: 77.5
click at [60, 39] on div "Matters ********* Overview Add Matter" at bounding box center [177, 35] width 350 height 27
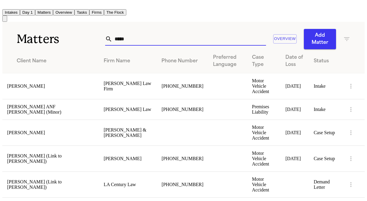
type input "*****"
click at [56, 86] on td "[PERSON_NAME]" at bounding box center [50, 86] width 97 height 26
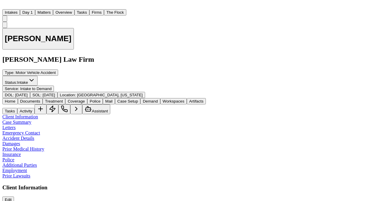
click at [40, 99] on span "Documents" at bounding box center [30, 101] width 20 height 4
